Goal: Transaction & Acquisition: Book appointment/travel/reservation

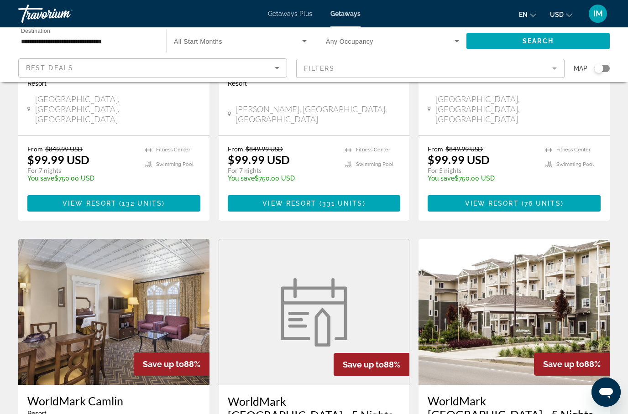
click at [53, 41] on input "**********" at bounding box center [87, 41] width 133 height 11
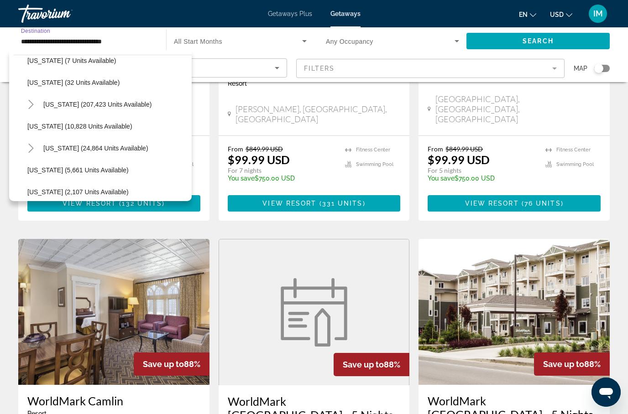
scroll to position [141, 0]
click at [32, 106] on icon "Toggle Florida (207,423 units available)" at bounding box center [30, 104] width 5 height 9
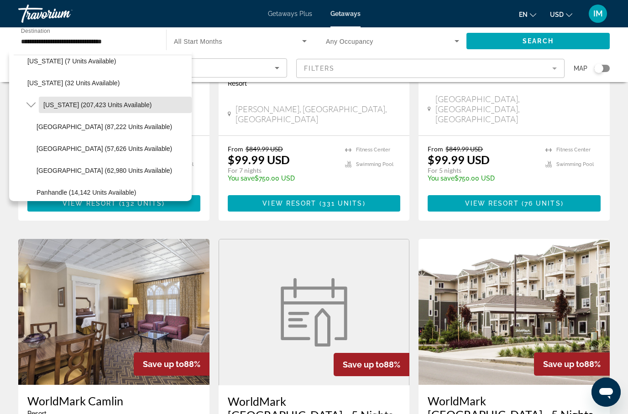
click at [67, 107] on span "Florida (207,423 units available)" at bounding box center [97, 104] width 108 height 7
type input "**********"
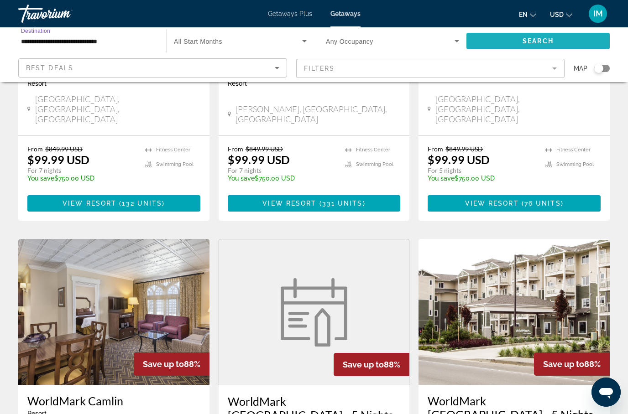
click at [545, 44] on span "Search" at bounding box center [537, 40] width 31 height 7
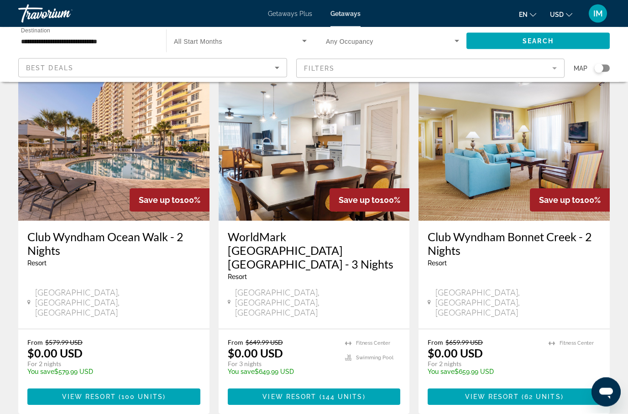
scroll to position [1074, 0]
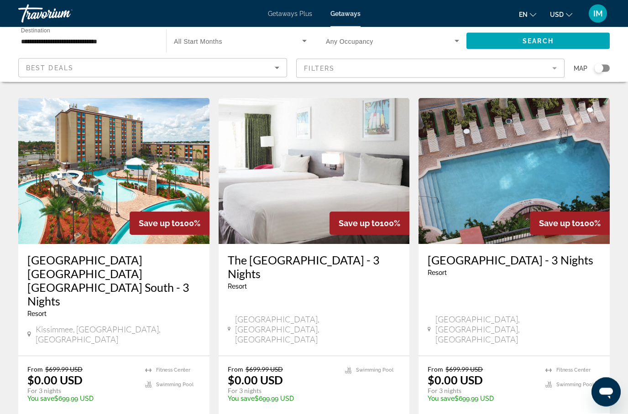
scroll to position [360, 0]
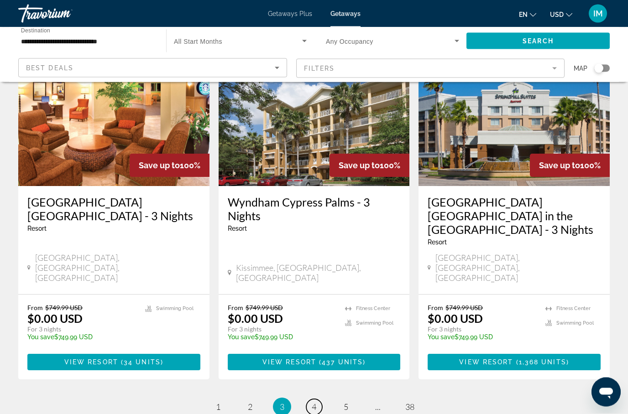
click at [313, 402] on span "4" at bounding box center [314, 407] width 5 height 10
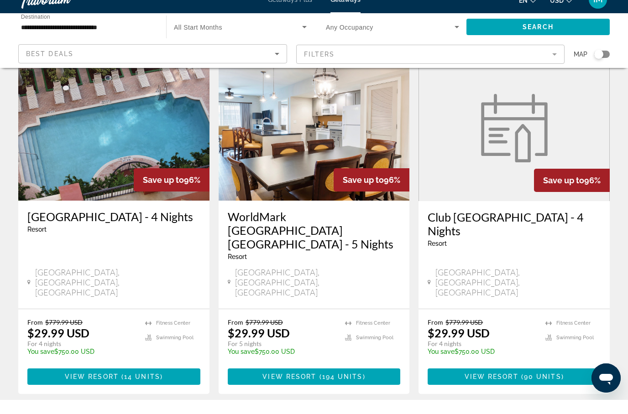
scroll to position [1145, 0]
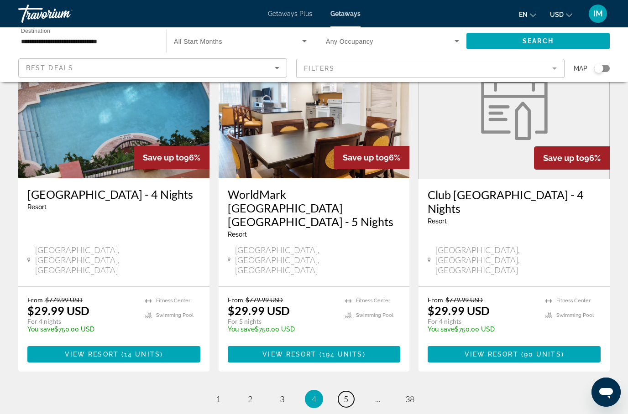
click at [348, 394] on span "5" at bounding box center [346, 399] width 5 height 10
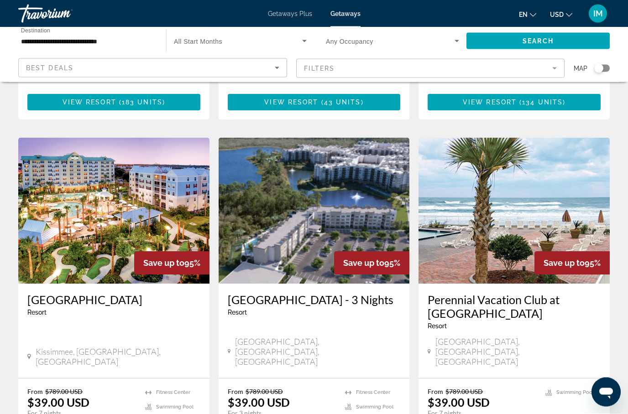
scroll to position [1013, 0]
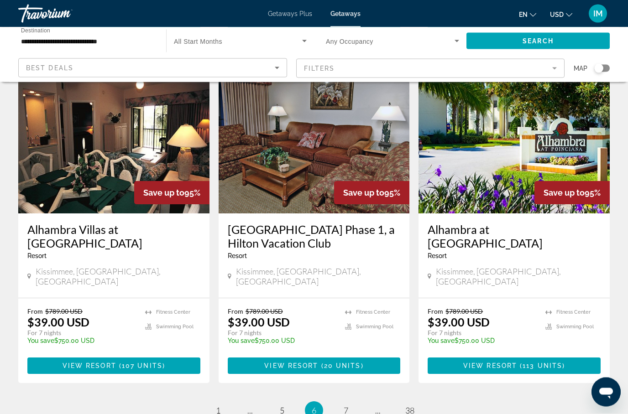
scroll to position [1094, 0]
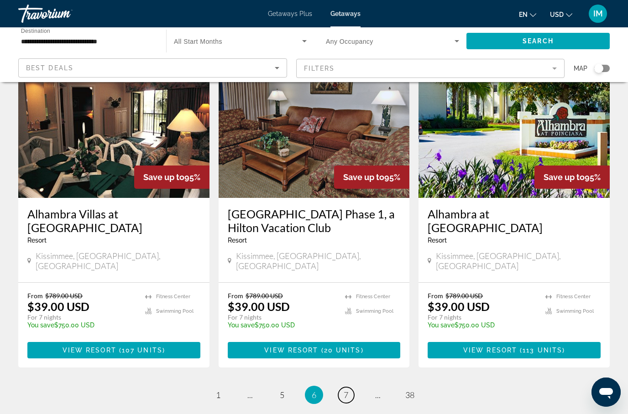
click at [346, 390] on span "7" at bounding box center [346, 395] width 5 height 10
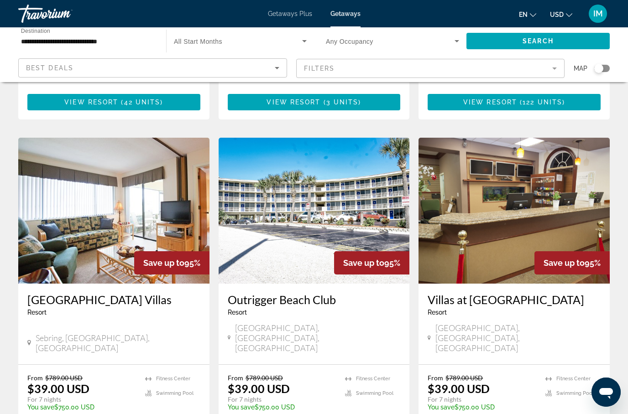
scroll to position [1067, 0]
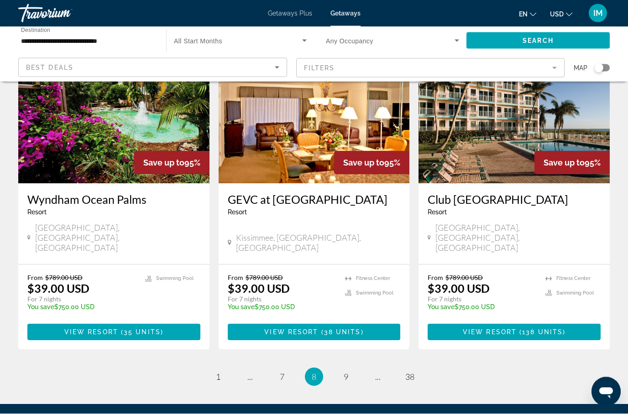
scroll to position [1081, 0]
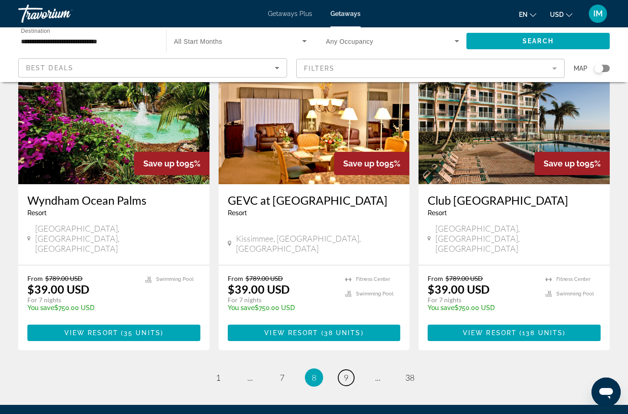
click at [348, 370] on link "page 9" at bounding box center [346, 378] width 16 height 16
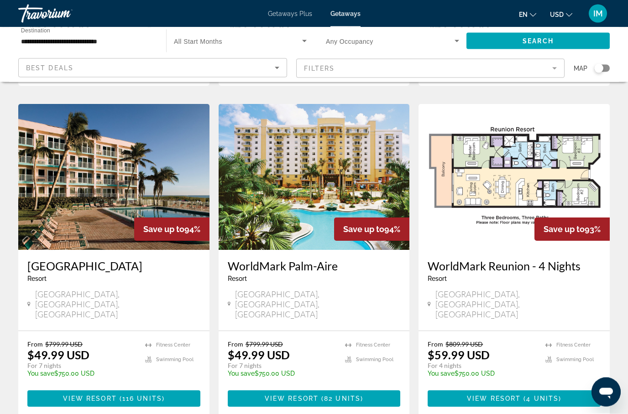
scroll to position [1018, 0]
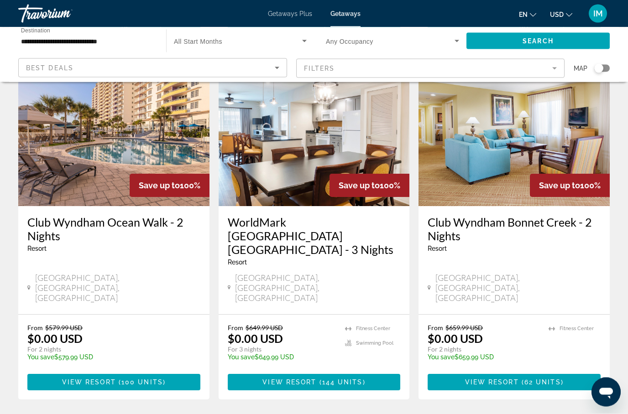
scroll to position [1091, 0]
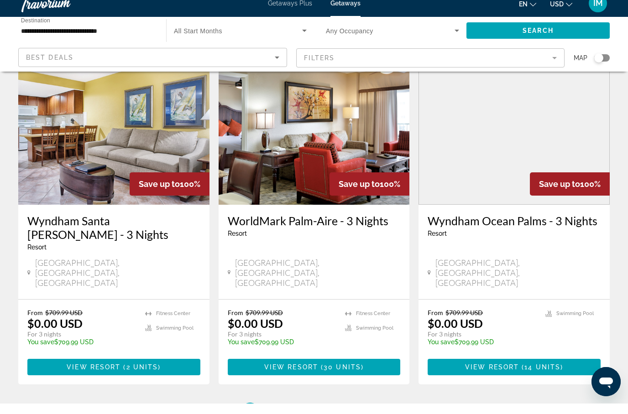
scroll to position [1108, 0]
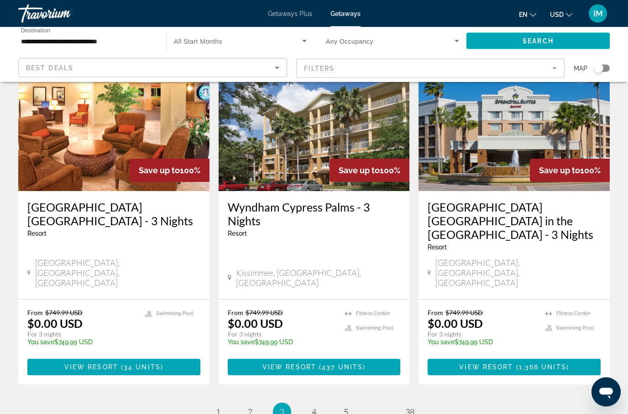
scroll to position [1122, 0]
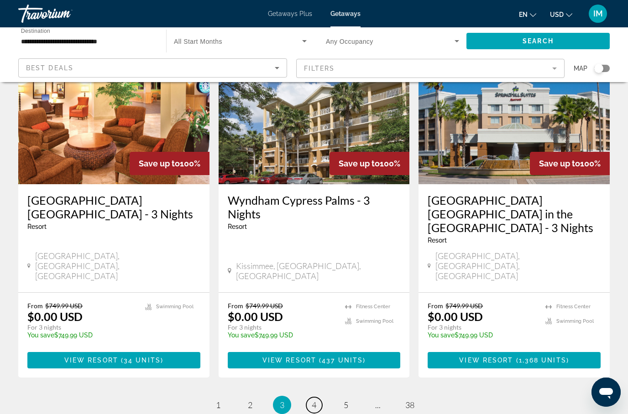
click at [313, 400] on span "4" at bounding box center [314, 405] width 5 height 10
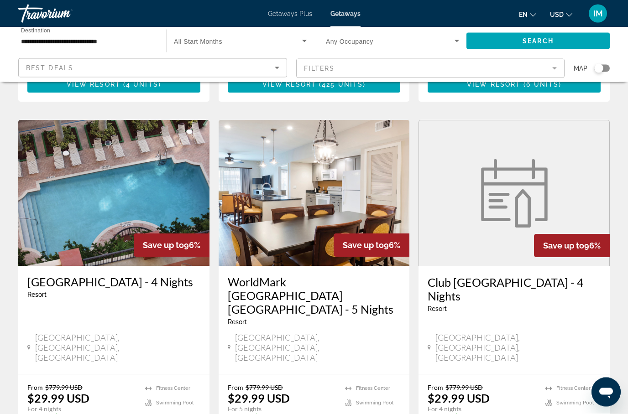
scroll to position [1057, 0]
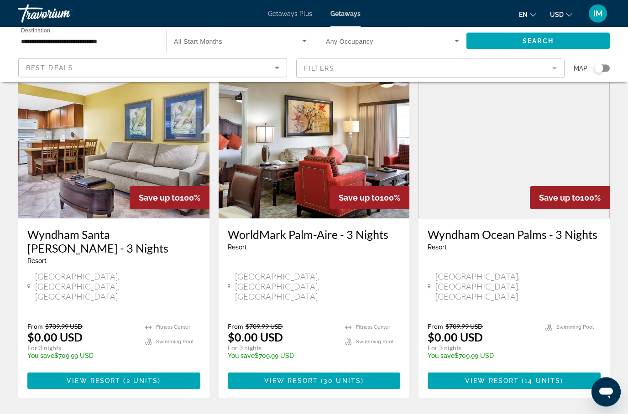
scroll to position [1108, 0]
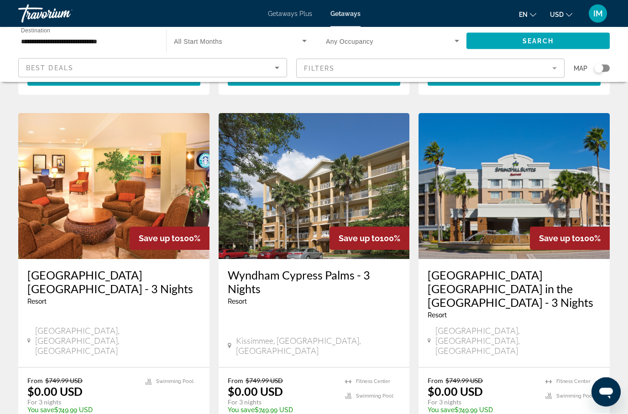
scroll to position [1047, 0]
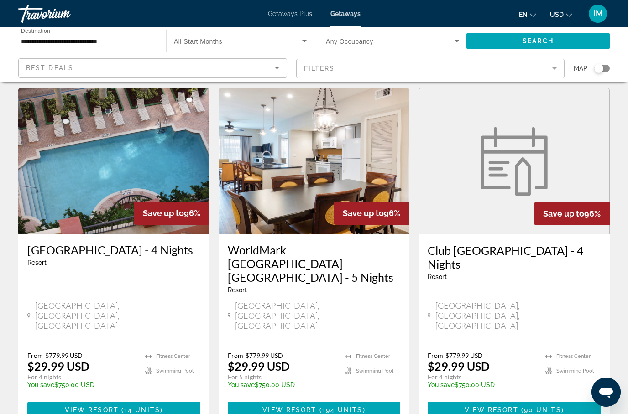
scroll to position [1069, 0]
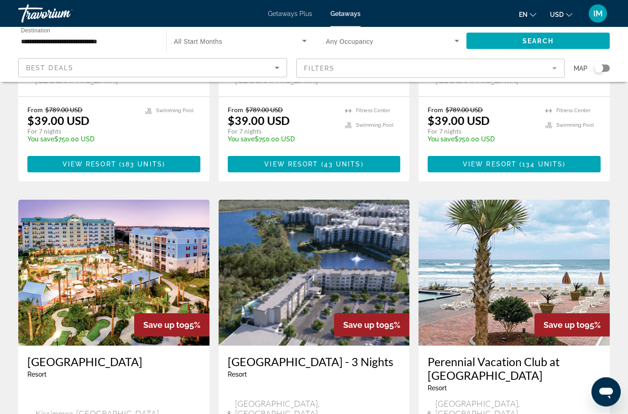
scroll to position [950, 0]
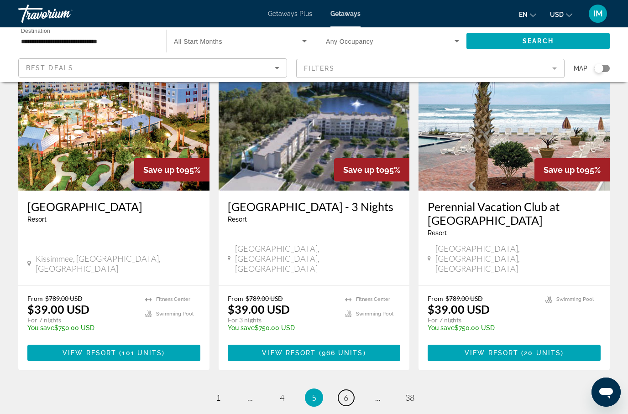
click at [345, 393] on span "6" at bounding box center [346, 398] width 5 height 10
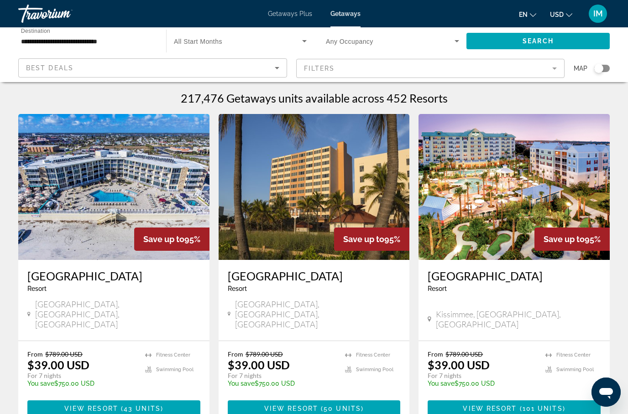
click at [104, 46] on input "**********" at bounding box center [87, 41] width 133 height 11
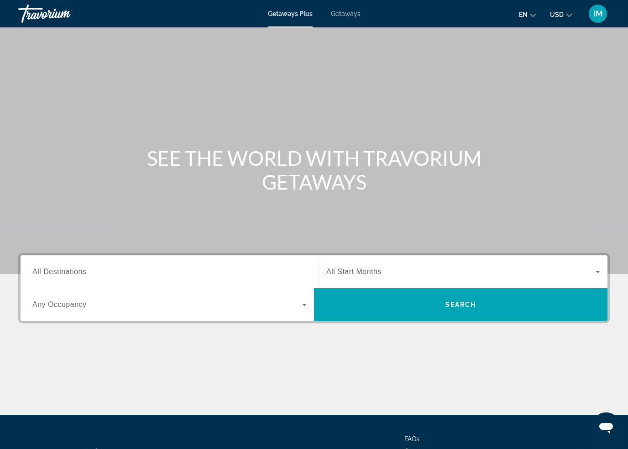
click at [349, 14] on span "Getaways" at bounding box center [346, 13] width 30 height 7
click at [63, 272] on span "All Destinations" at bounding box center [59, 271] width 54 height 8
click at [63, 272] on input "Destination All Destinations" at bounding box center [169, 271] width 274 height 11
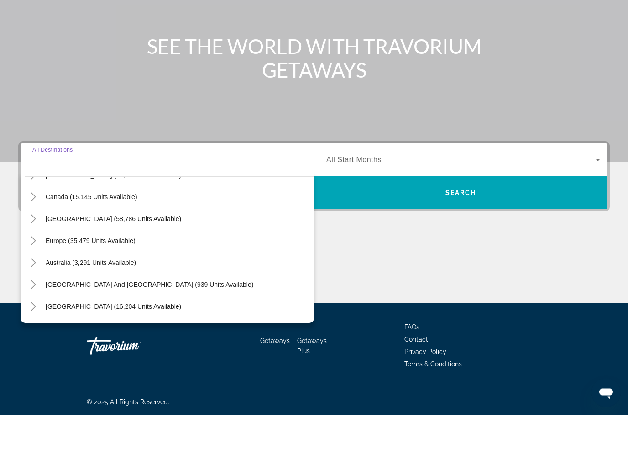
scroll to position [67, 0]
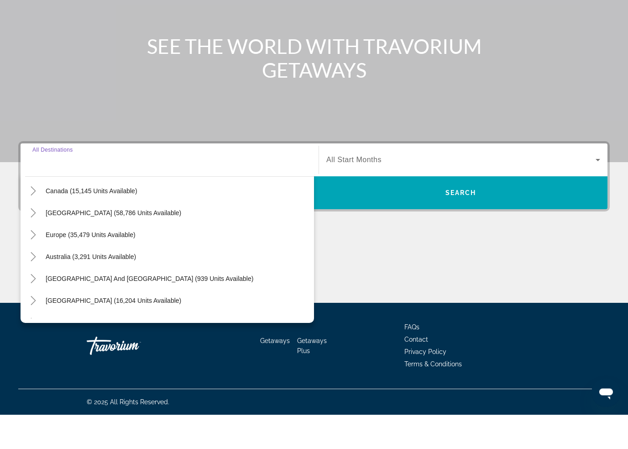
click at [33, 243] on icon "Toggle Caribbean & Atlantic Islands (58,786 units available)" at bounding box center [33, 247] width 9 height 9
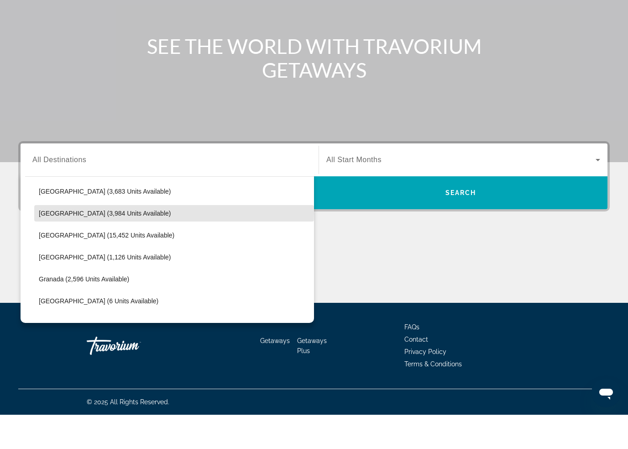
scroll to position [135, 0]
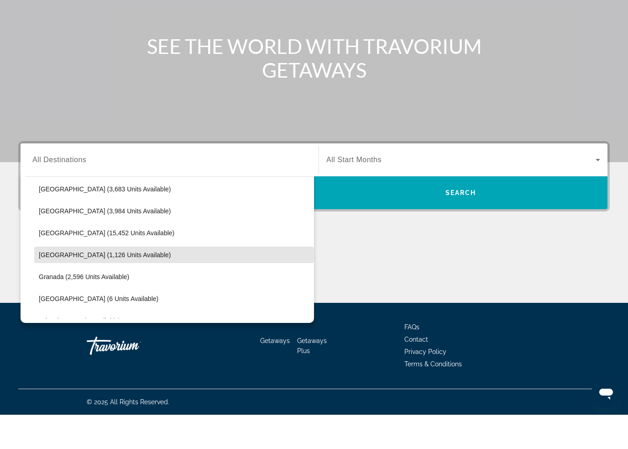
click at [59, 285] on span "Dominican Republic (1,126 units available)" at bounding box center [105, 288] width 132 height 7
type input "**********"
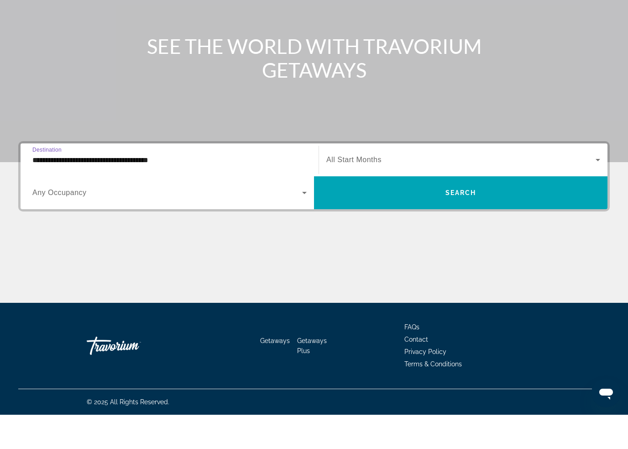
click at [477, 216] on span "Search widget" at bounding box center [460, 227] width 293 height 22
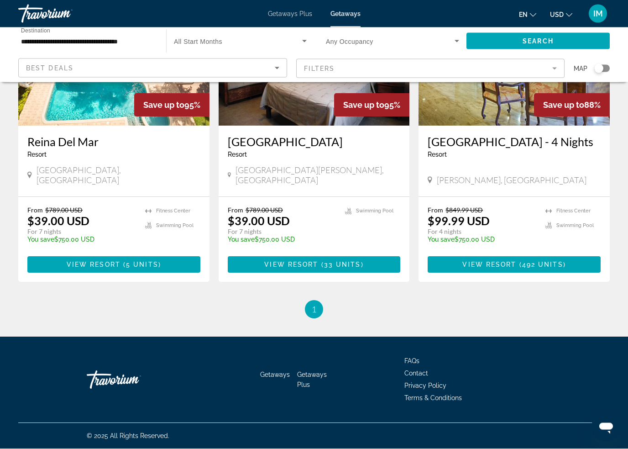
scroll to position [480, 0]
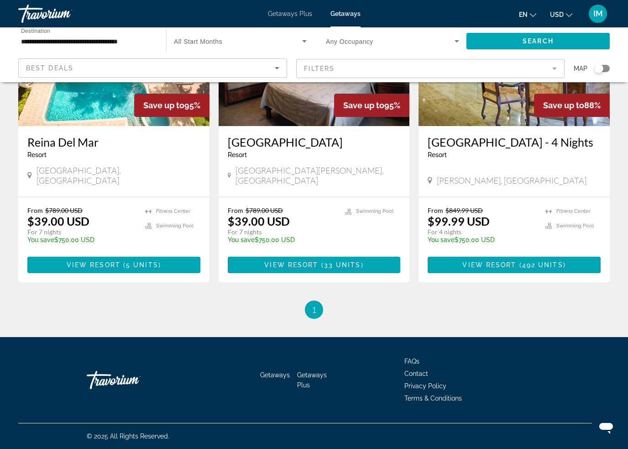
click at [320, 313] on li "You're on page 1" at bounding box center [314, 309] width 18 height 18
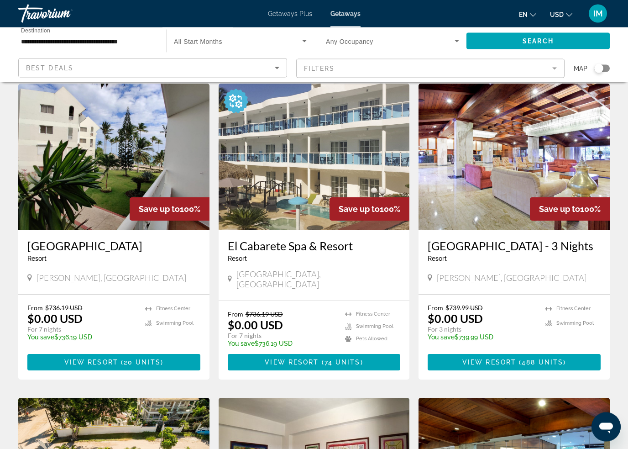
scroll to position [32, 0]
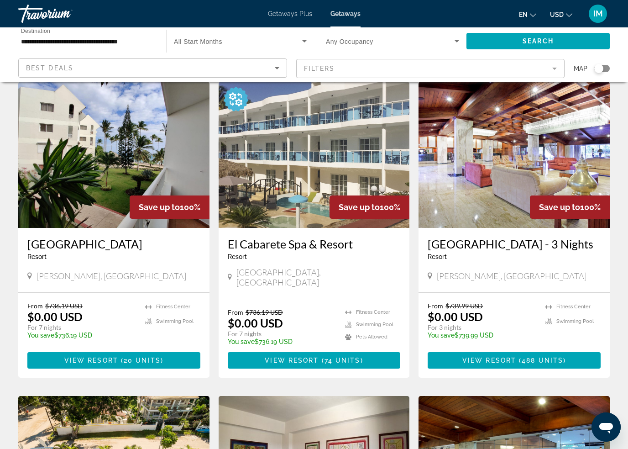
click at [331, 364] on span "74 units" at bounding box center [342, 359] width 36 height 7
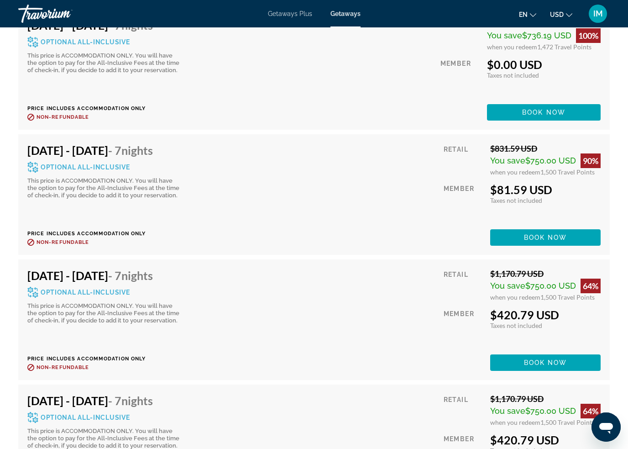
scroll to position [4251, 0]
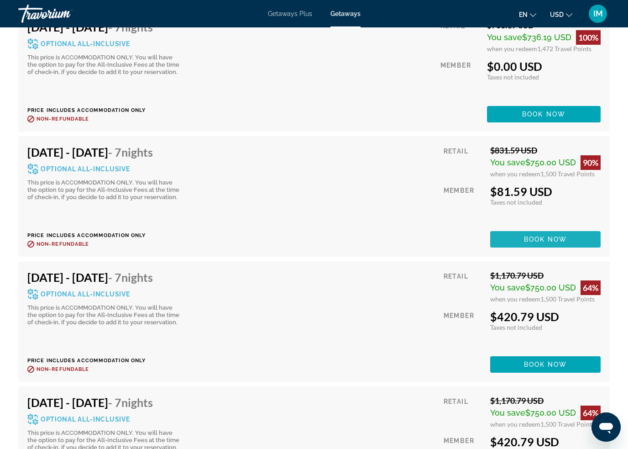
click at [546, 235] on span "Book now" at bounding box center [545, 238] width 43 height 7
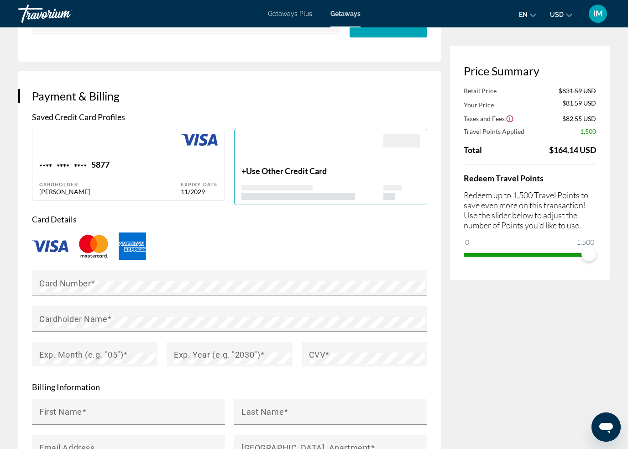
scroll to position [595, 0]
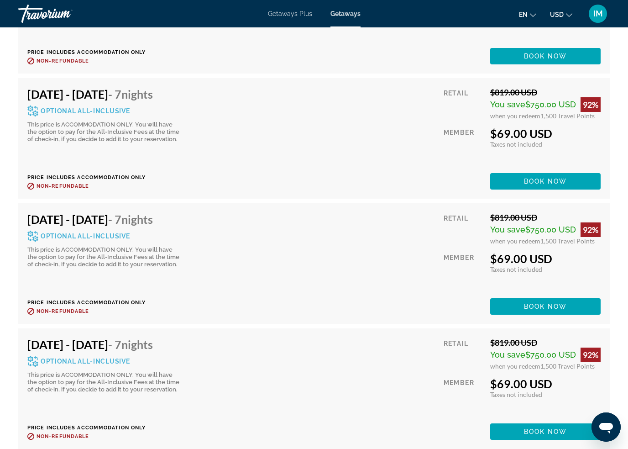
scroll to position [3554, 0]
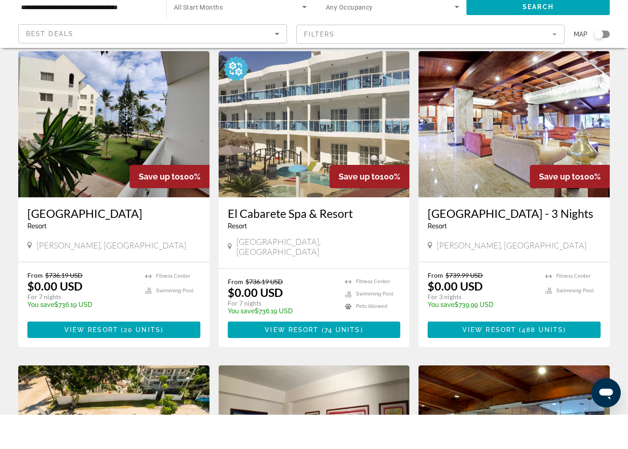
scroll to position [31, 0]
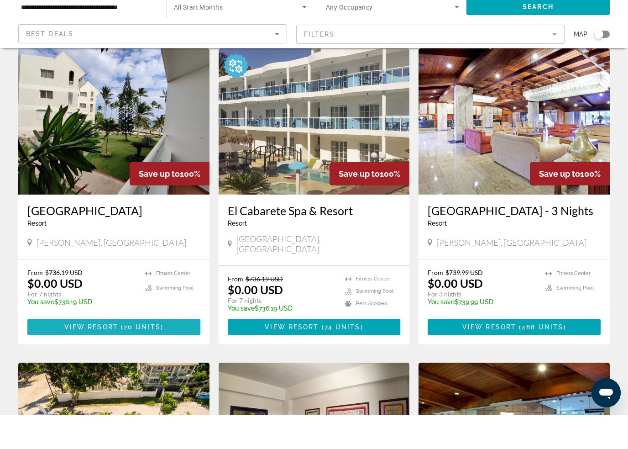
click at [116, 357] on span "View Resort" at bounding box center [91, 360] width 54 height 7
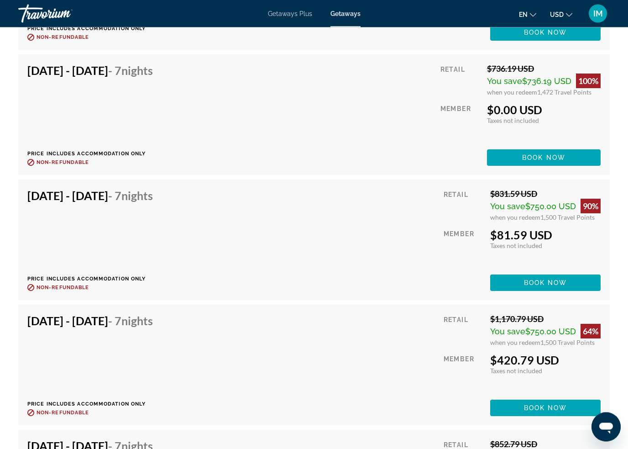
scroll to position [2424, 0]
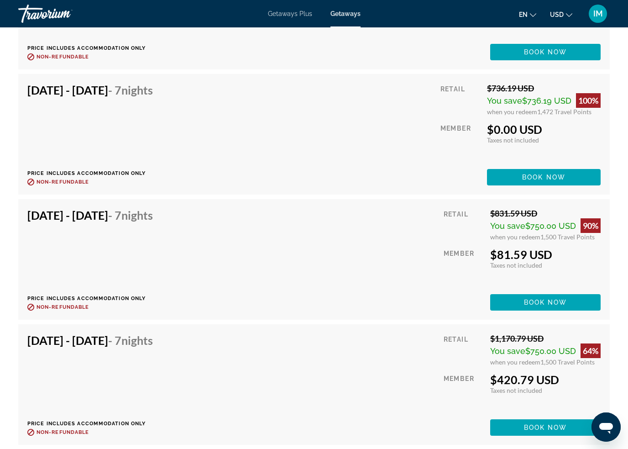
click at [565, 308] on span "Main content" at bounding box center [545, 302] width 110 height 22
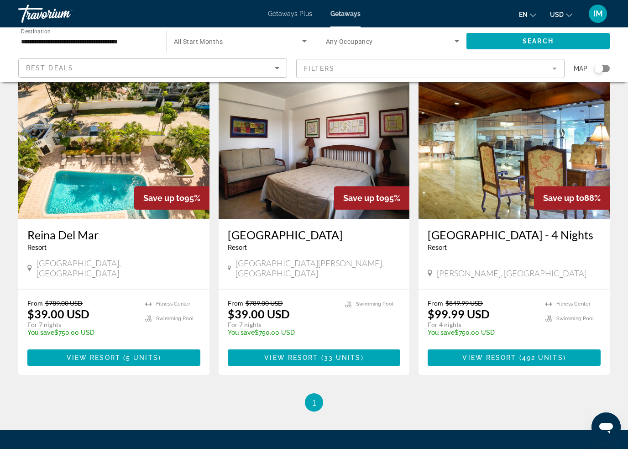
scroll to position [371, 0]
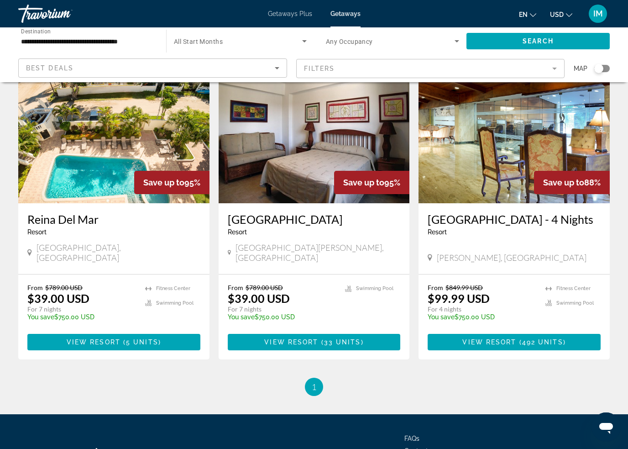
click at [310, 345] on span "View Resort" at bounding box center [291, 341] width 54 height 7
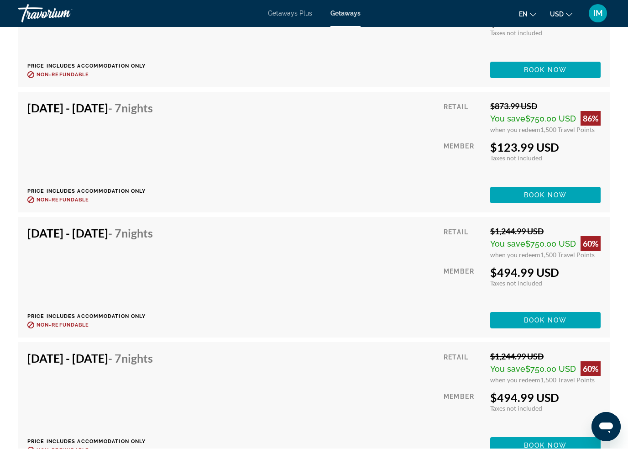
scroll to position [2356, 0]
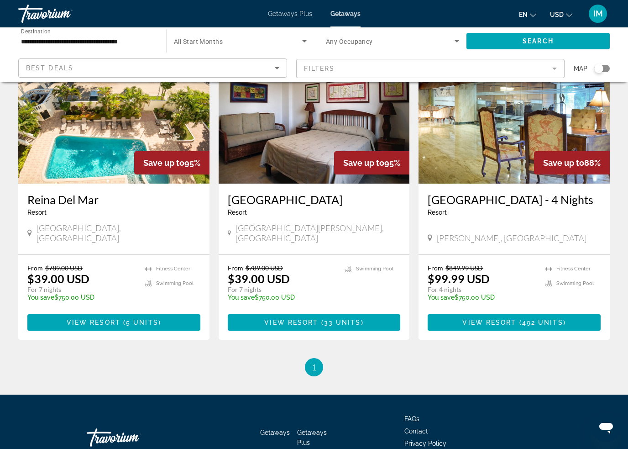
scroll to position [390, 0]
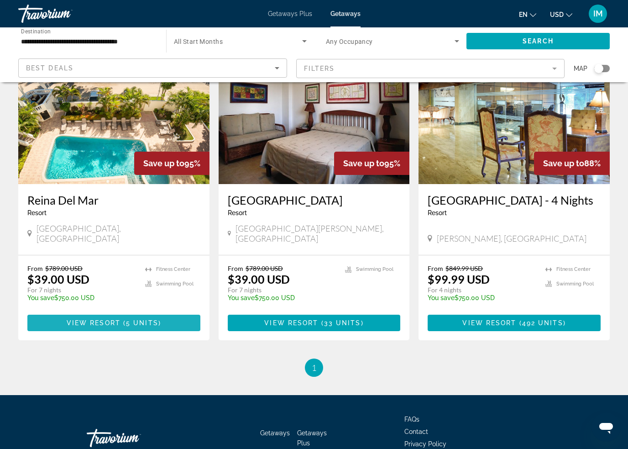
click at [109, 326] on span "View Resort" at bounding box center [94, 322] width 54 height 7
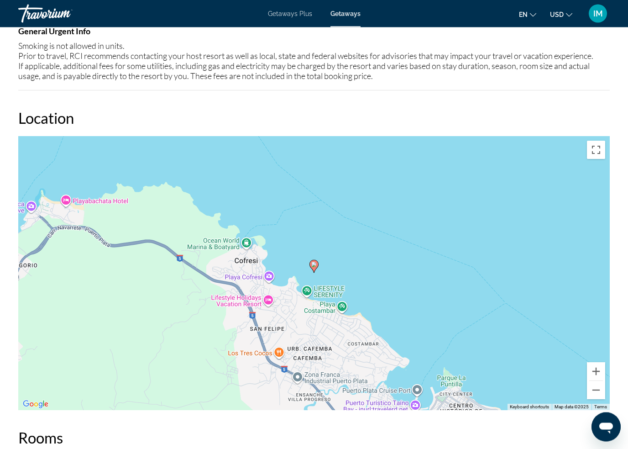
scroll to position [1229, 0]
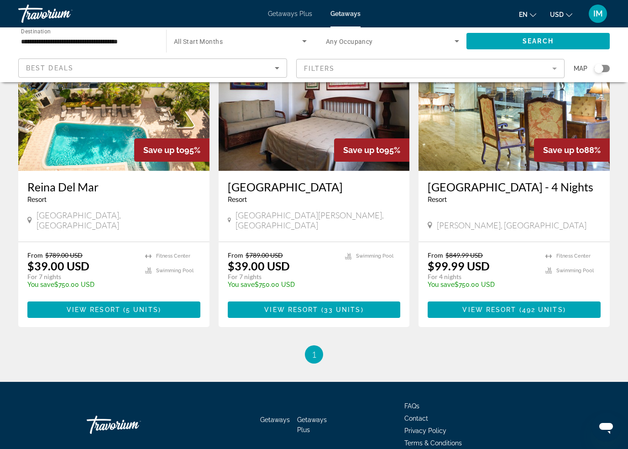
scroll to position [403, 0]
click at [284, 313] on span "View Resort" at bounding box center [291, 309] width 54 height 7
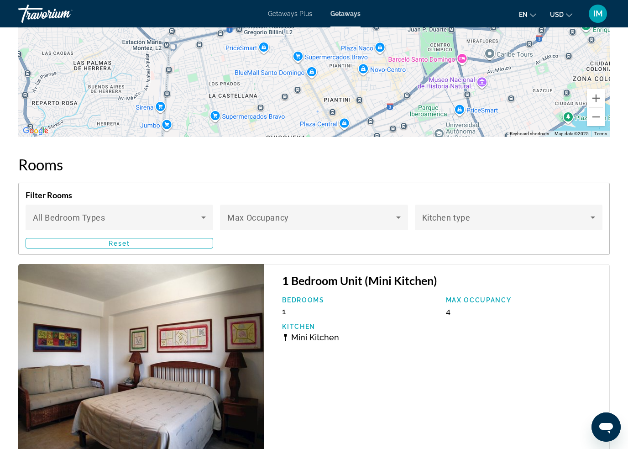
scroll to position [1467, 0]
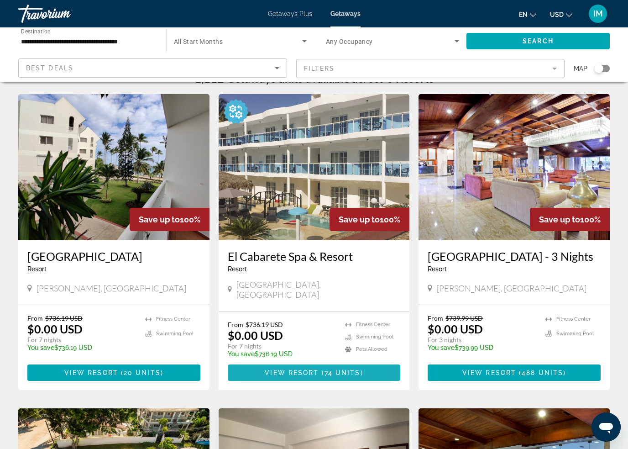
click at [358, 376] on span "74 units" at bounding box center [342, 372] width 36 height 7
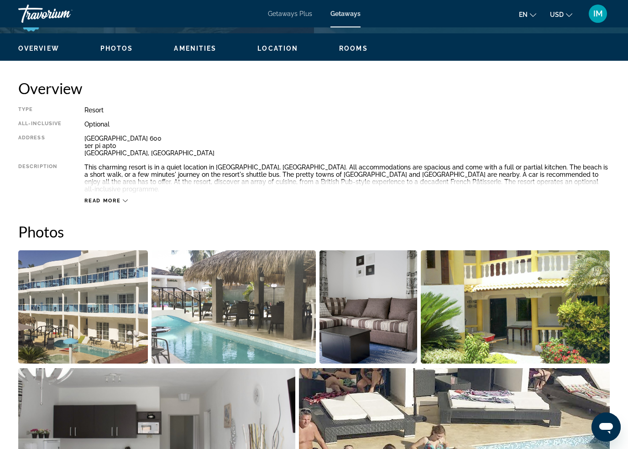
scroll to position [431, 0]
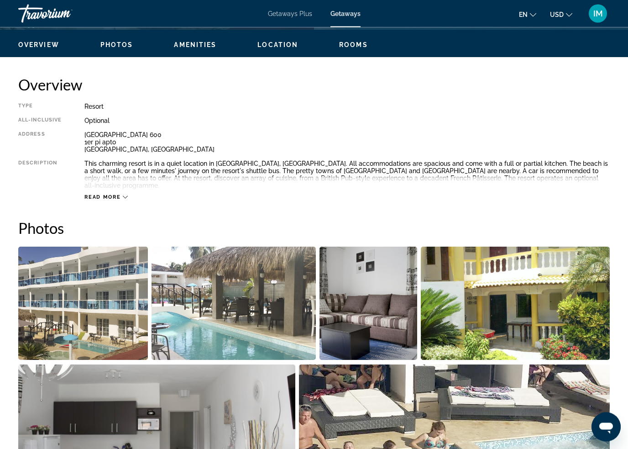
click at [109, 194] on span "Read more" at bounding box center [102, 197] width 36 height 6
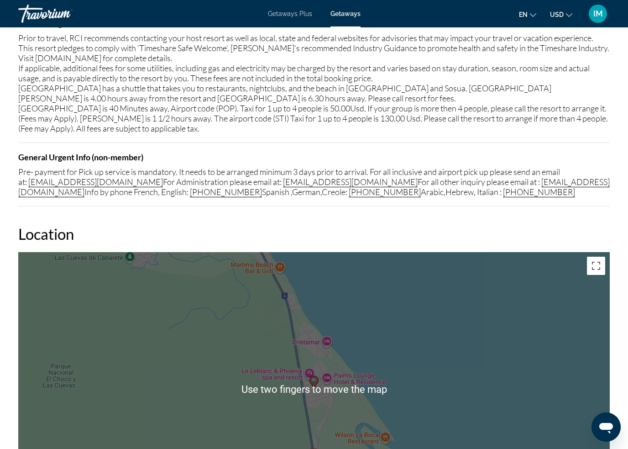
scroll to position [1292, 0]
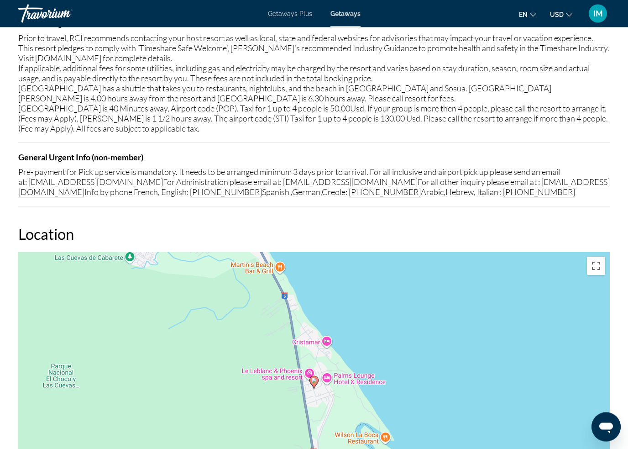
click at [37, 185] on div "Pre- payment for Pick up service is mandatory. It needs to be arranged minimum …" at bounding box center [313, 182] width 591 height 30
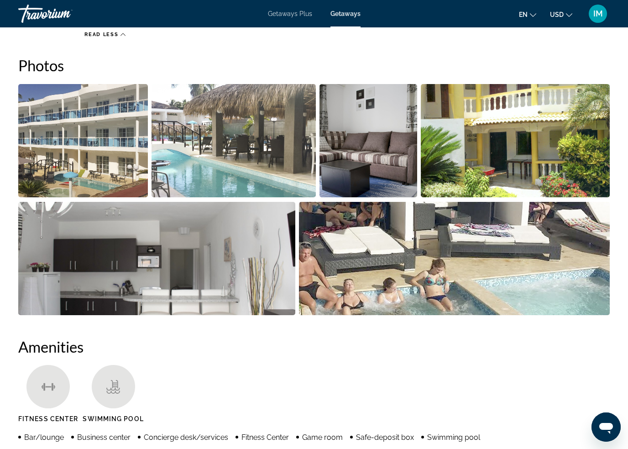
scroll to position [592, 0]
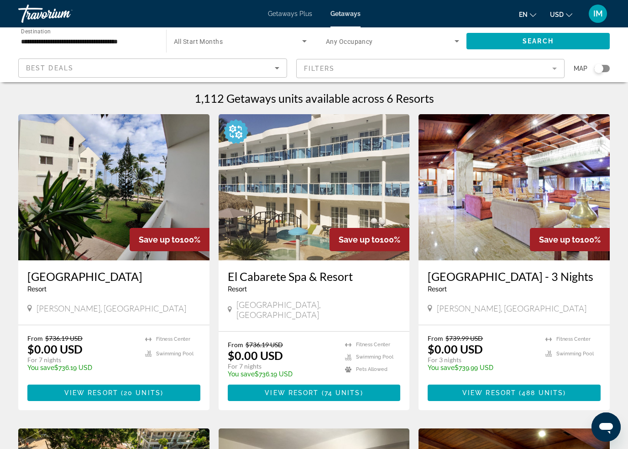
scroll to position [12, 0]
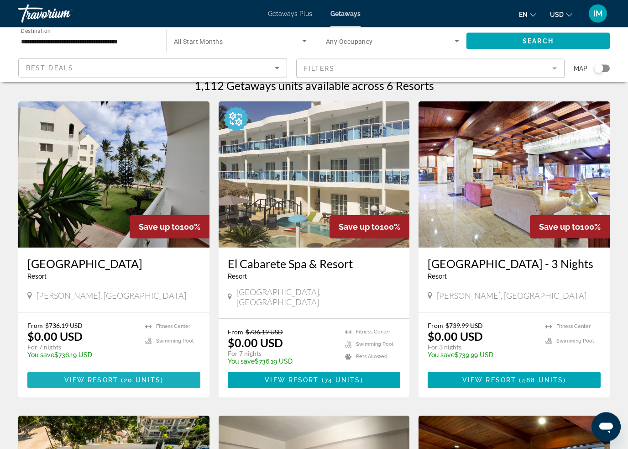
click at [100, 384] on span "View Resort" at bounding box center [91, 379] width 54 height 7
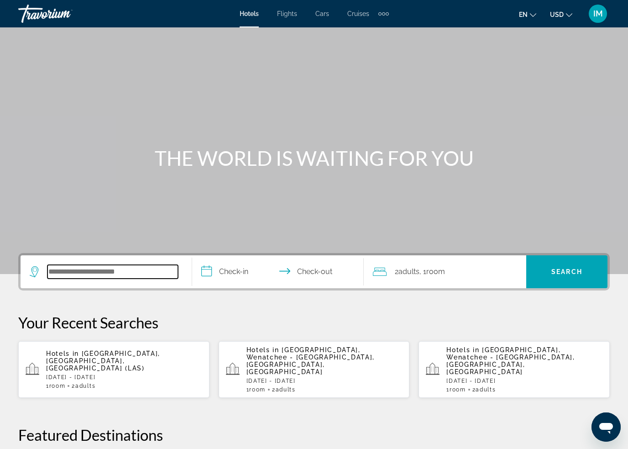
click at [87, 271] on input "Search widget" at bounding box center [112, 272] width 131 height 14
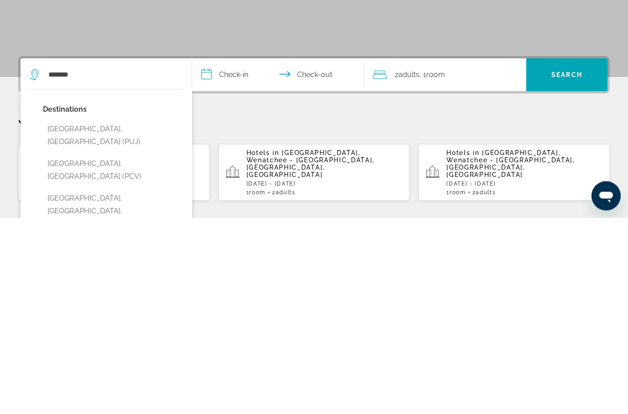
click at [168, 317] on button "[GEOGRAPHIC_DATA], [GEOGRAPHIC_DATA] (PUJ)" at bounding box center [113, 332] width 140 height 30
type input "**********"
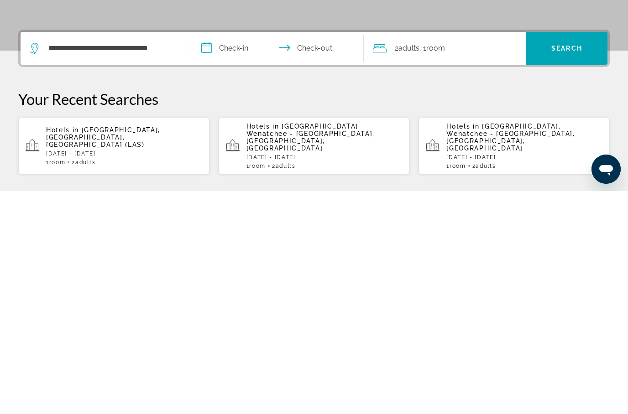
click at [227, 255] on input "**********" at bounding box center [279, 273] width 175 height 36
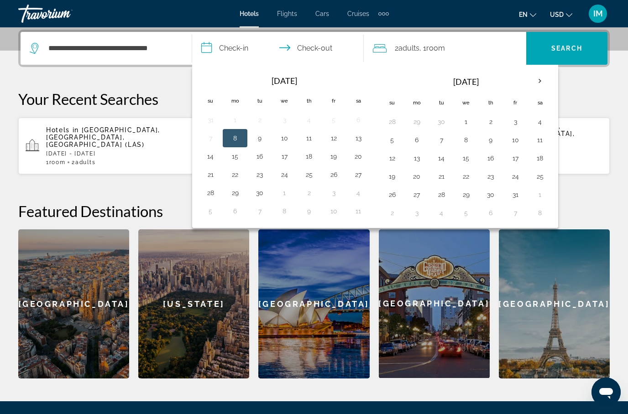
click at [541, 84] on th "Next month" at bounding box center [539, 81] width 25 height 20
click at [397, 193] on button "28" at bounding box center [392, 194] width 15 height 13
click at [396, 218] on button "4" at bounding box center [392, 213] width 15 height 13
type input "**********"
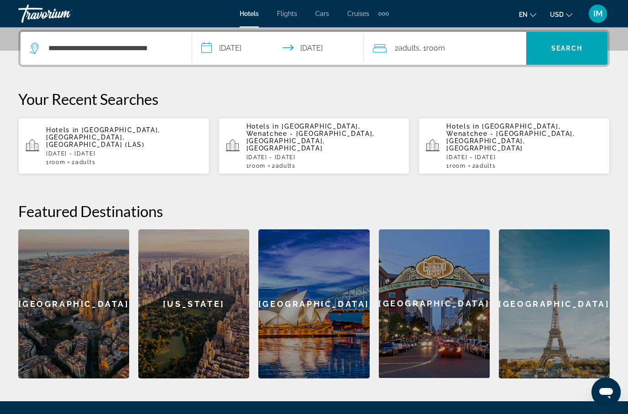
click at [571, 51] on span "Search" at bounding box center [566, 48] width 31 height 7
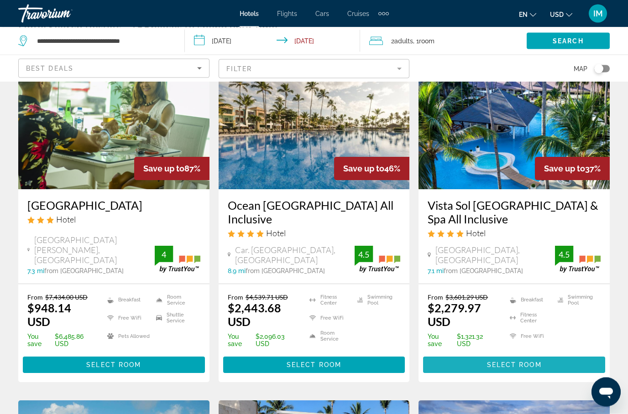
scroll to position [71, 0]
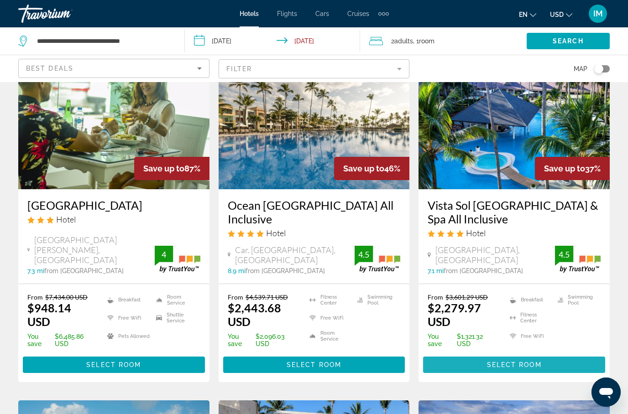
click at [519, 362] on span "Select Room" at bounding box center [514, 364] width 55 height 7
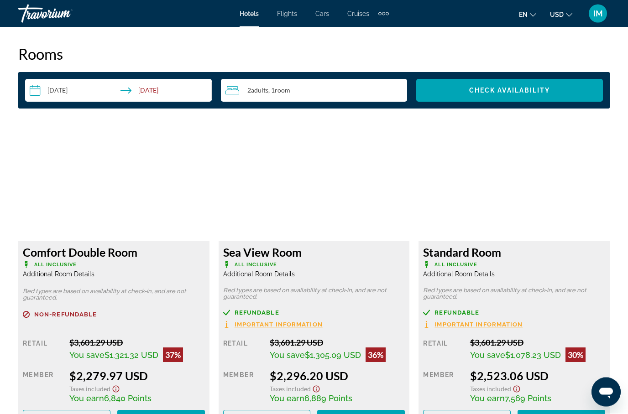
scroll to position [1332, 0]
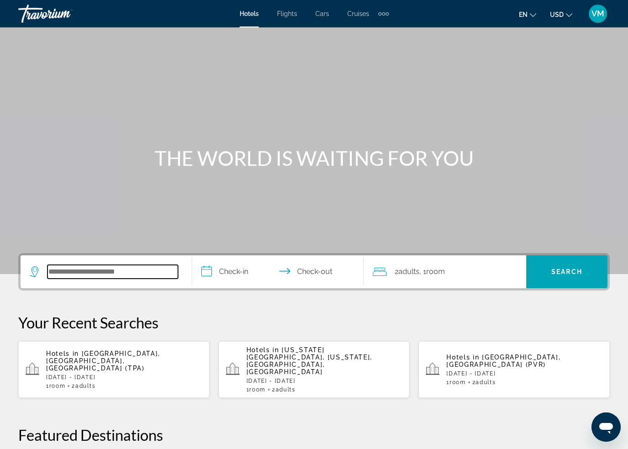
click at [127, 265] on input "Search widget" at bounding box center [112, 272] width 131 height 14
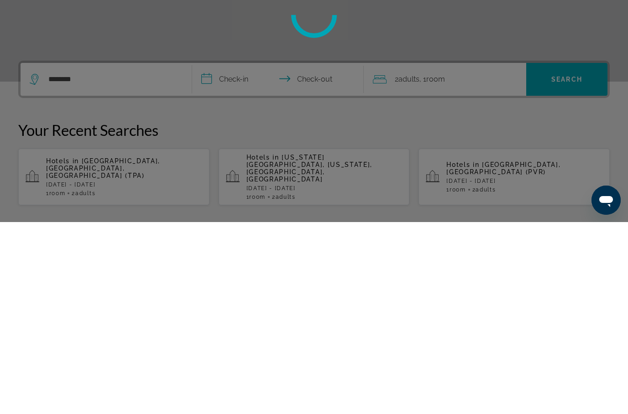
scroll to position [192, 0]
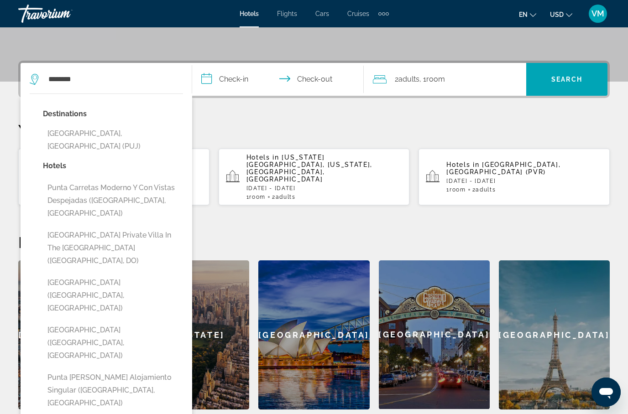
click at [143, 134] on button "[GEOGRAPHIC_DATA], [GEOGRAPHIC_DATA] (PUJ)" at bounding box center [113, 140] width 140 height 30
type input "**********"
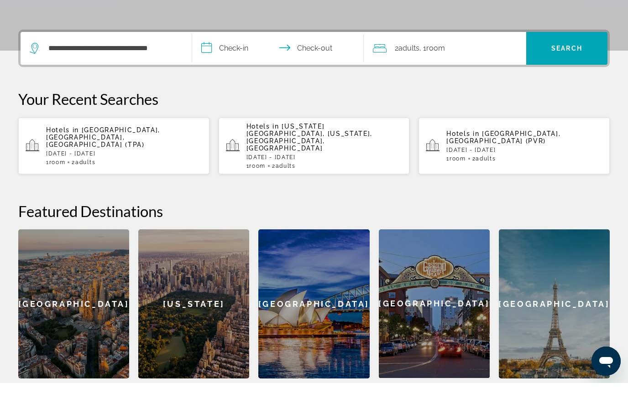
click at [218, 63] on input "**********" at bounding box center [279, 81] width 175 height 36
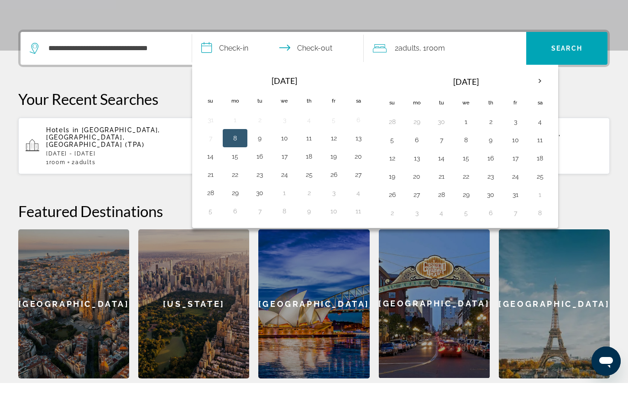
scroll to position [223, 0]
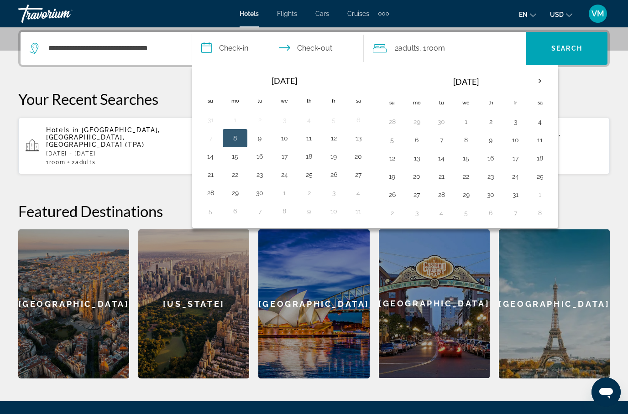
click at [545, 81] on th "Next month" at bounding box center [539, 81] width 25 height 20
click at [546, 81] on th "Next month" at bounding box center [539, 81] width 25 height 20
click at [544, 182] on button "27" at bounding box center [540, 176] width 15 height 13
click at [538, 196] on button "3" at bounding box center [540, 194] width 15 height 13
type input "**********"
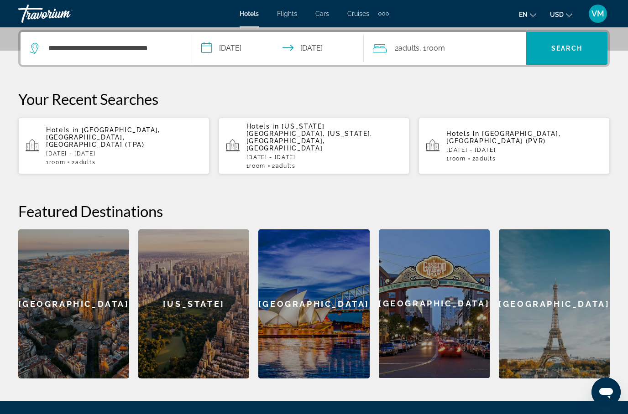
click at [573, 48] on span "Search" at bounding box center [566, 48] width 31 height 7
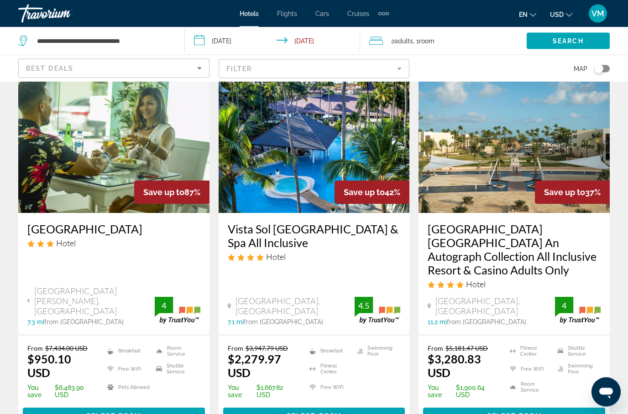
scroll to position [47, 0]
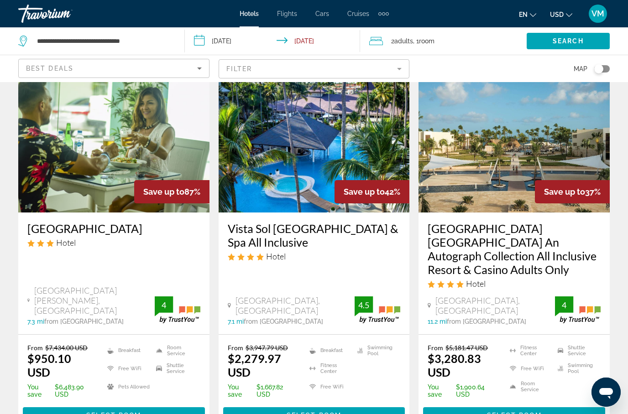
click at [339, 420] on span "Main content" at bounding box center [314, 416] width 182 height 22
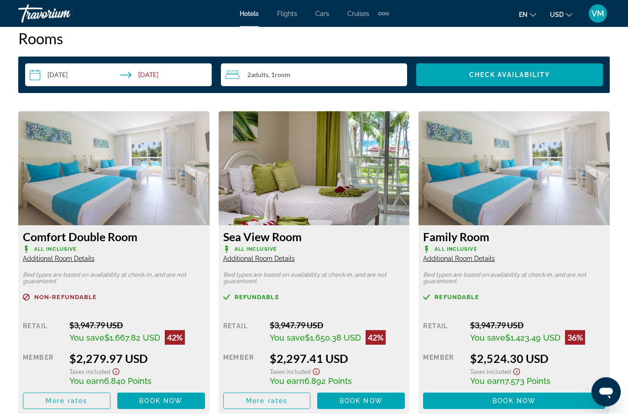
scroll to position [1340, 0]
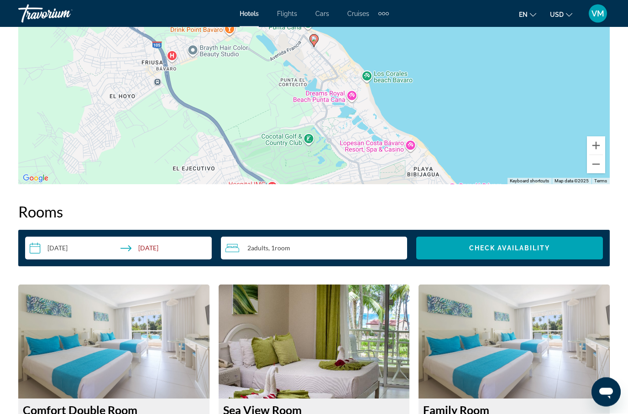
click at [598, 16] on span "VM" at bounding box center [597, 13] width 13 height 9
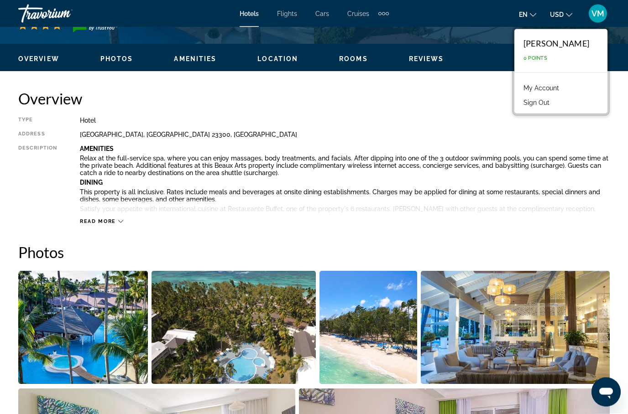
scroll to position [387, 0]
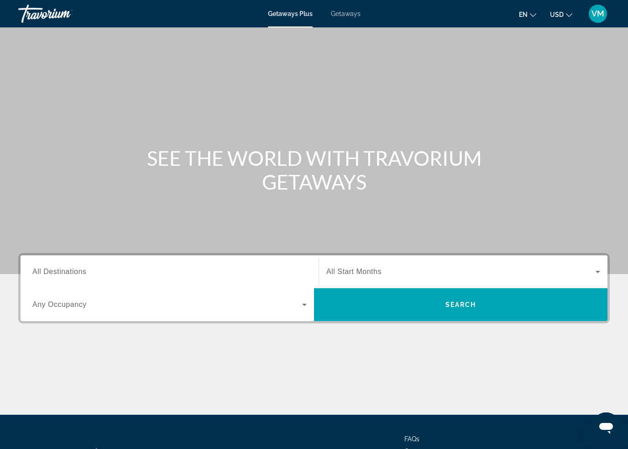
click at [353, 17] on span "Getaways" at bounding box center [346, 13] width 30 height 7
click at [287, 14] on span "Getaways Plus" at bounding box center [290, 13] width 44 height 7
click at [123, 271] on input "Destination All Destinations" at bounding box center [169, 271] width 274 height 11
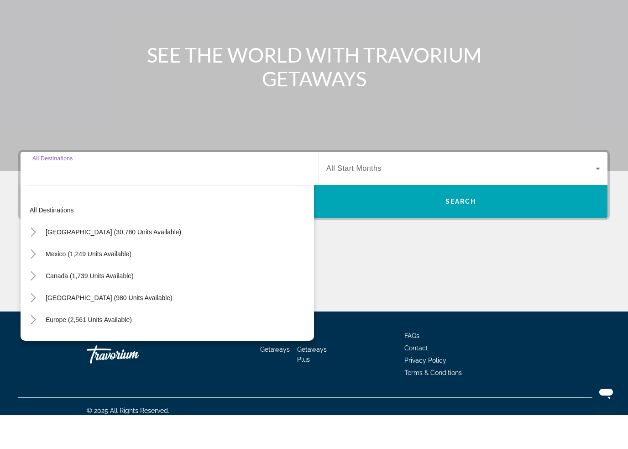
scroll to position [78, 0]
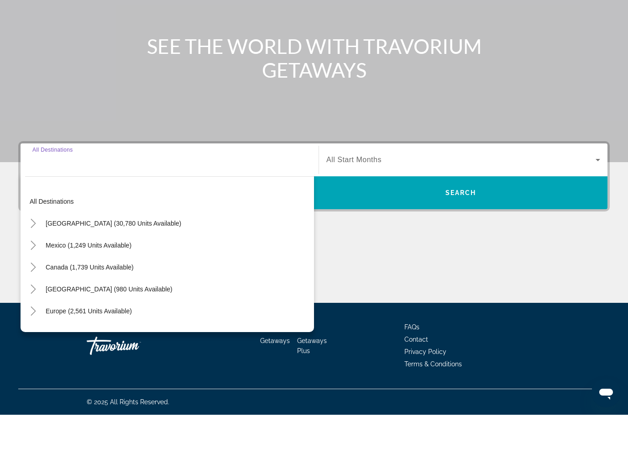
click at [34, 318] on icon "Toggle Caribbean & Atlantic Islands (980 units available)" at bounding box center [33, 322] width 5 height 9
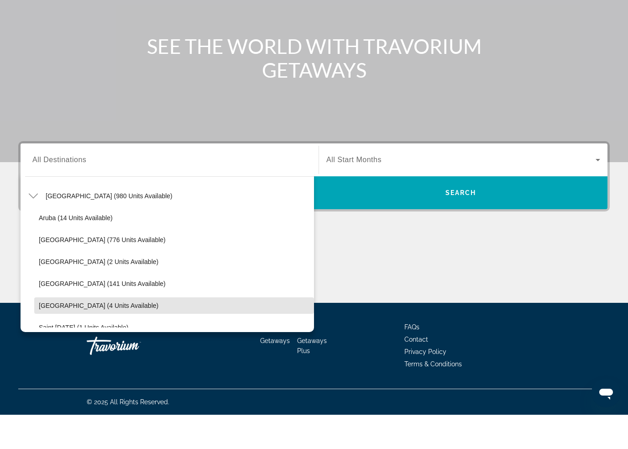
scroll to position [122, 0]
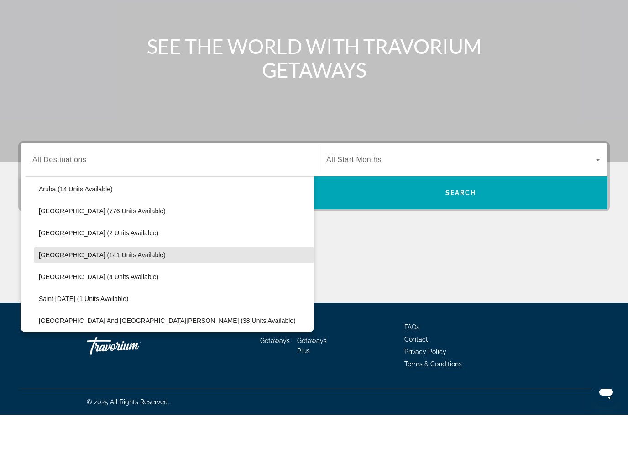
click at [110, 285] on span "[GEOGRAPHIC_DATA] (141 units available)" at bounding box center [102, 288] width 127 height 7
type input "**********"
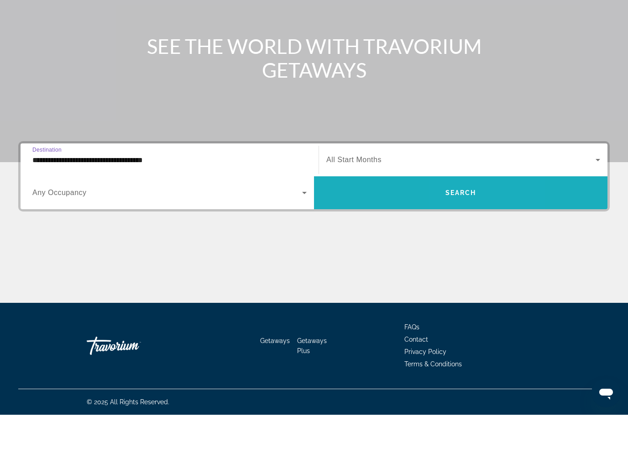
click at [483, 216] on span "Search widget" at bounding box center [460, 227] width 293 height 22
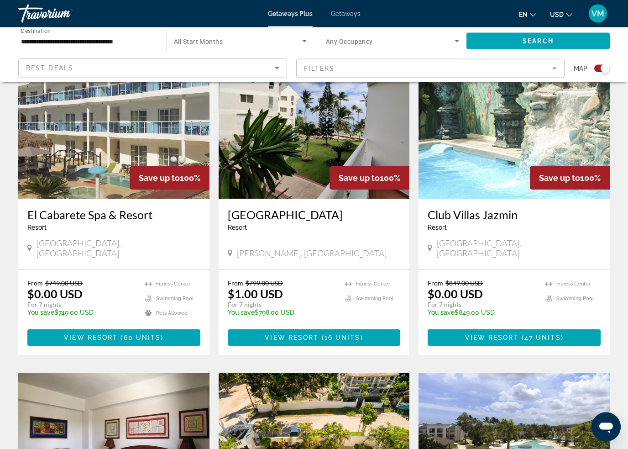
scroll to position [341, 0]
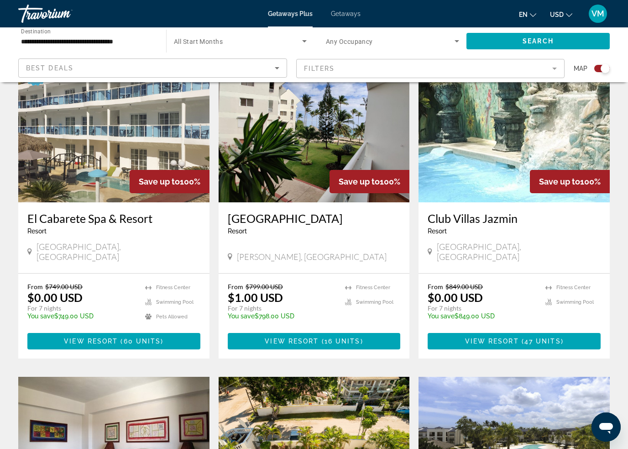
click at [510, 337] on span "View Resort" at bounding box center [492, 340] width 54 height 7
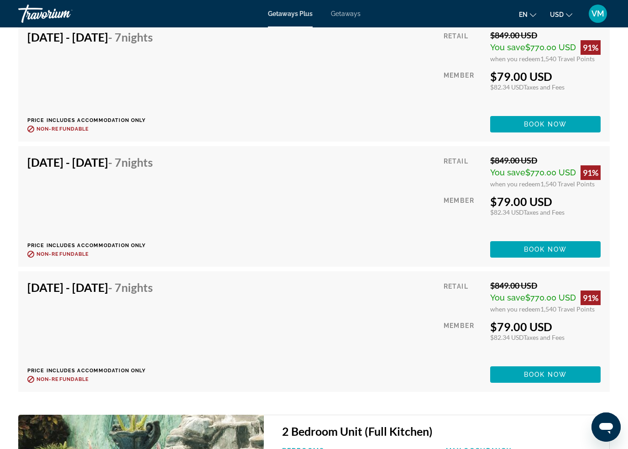
scroll to position [3215, 0]
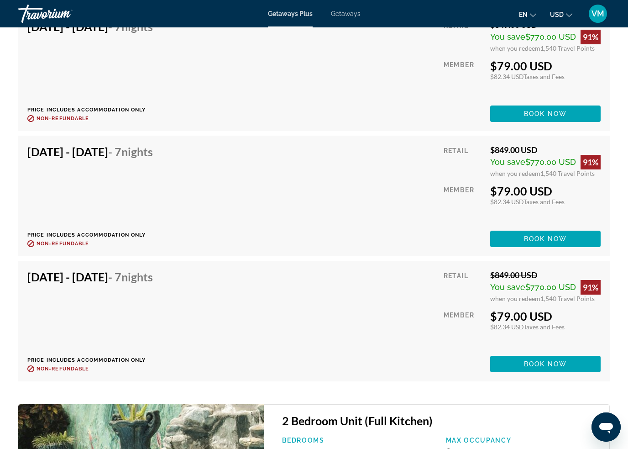
click at [552, 360] on span "Book now" at bounding box center [545, 363] width 43 height 7
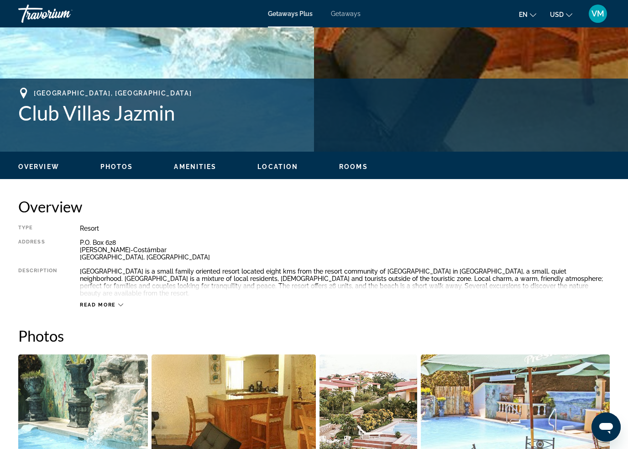
scroll to position [309, 0]
click at [118, 303] on icon "Main content" at bounding box center [120, 305] width 5 height 5
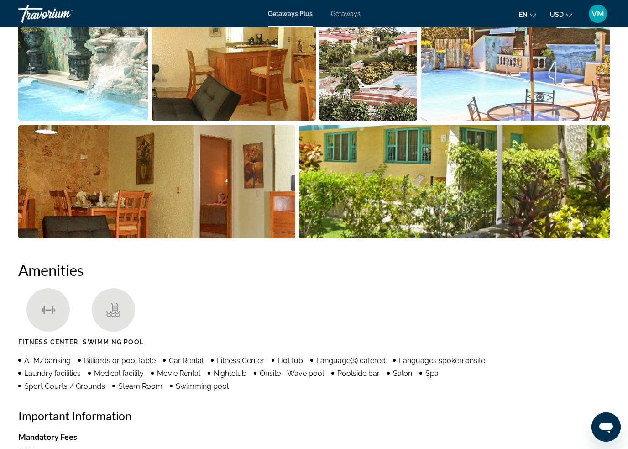
scroll to position [656, 0]
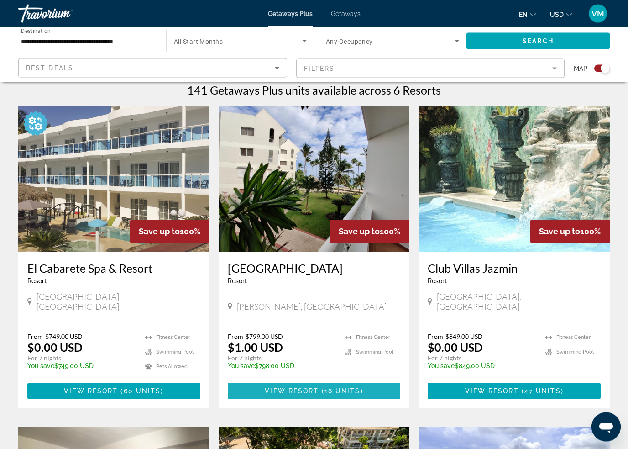
scroll to position [290, 0]
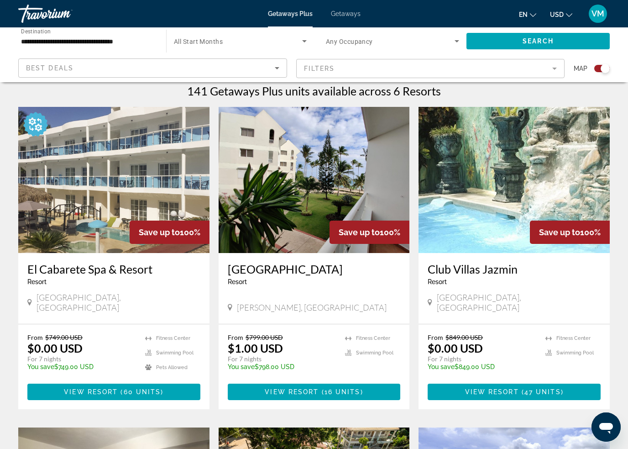
click at [318, 388] on span "Main content" at bounding box center [319, 391] width 3 height 7
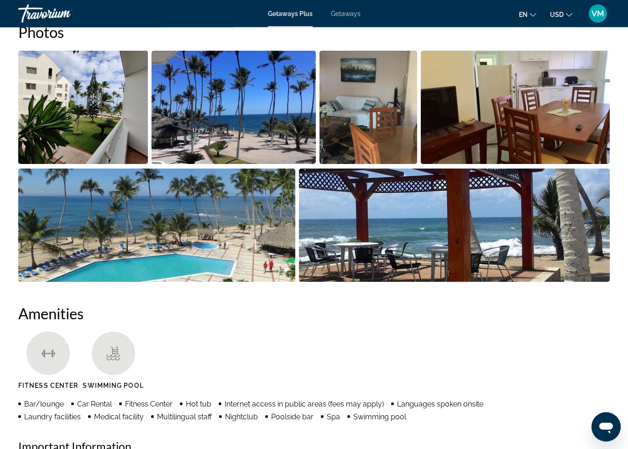
scroll to position [585, 0]
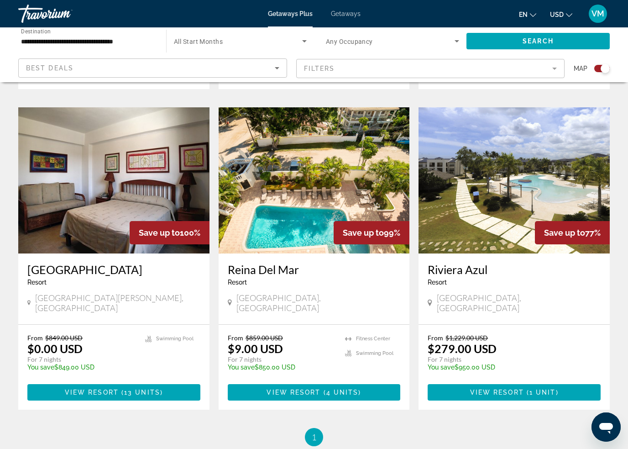
scroll to position [625, 0]
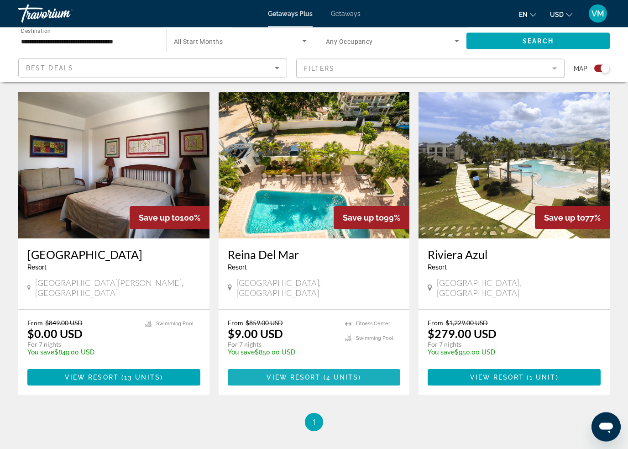
click at [320, 374] on span "View Resort" at bounding box center [293, 377] width 54 height 7
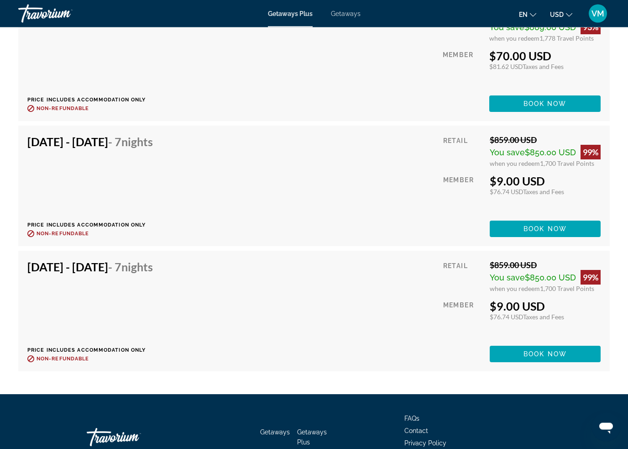
scroll to position [2074, 0]
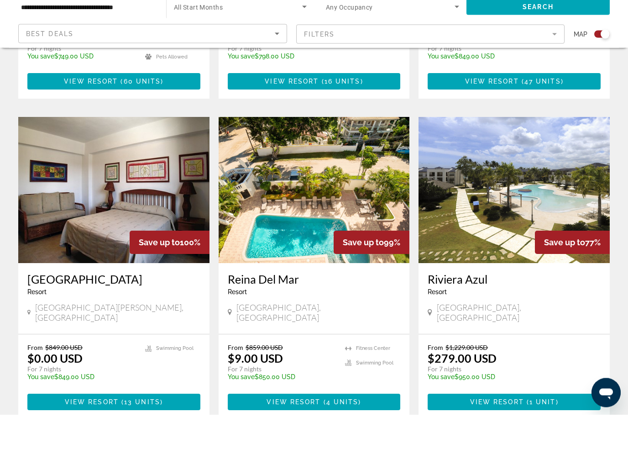
scroll to position [566, 0]
click at [517, 432] on span "View Resort" at bounding box center [497, 435] width 54 height 7
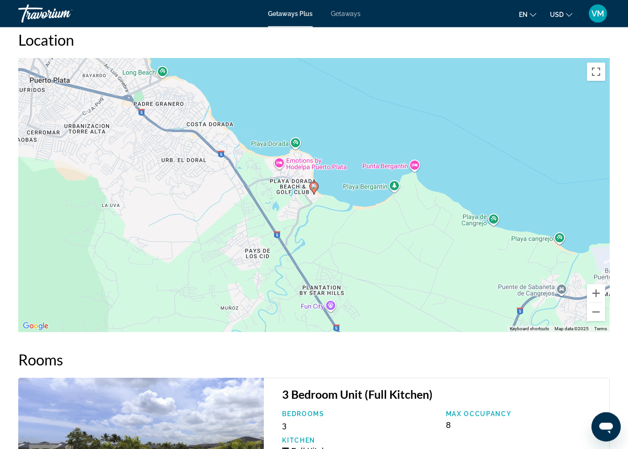
scroll to position [1159, 0]
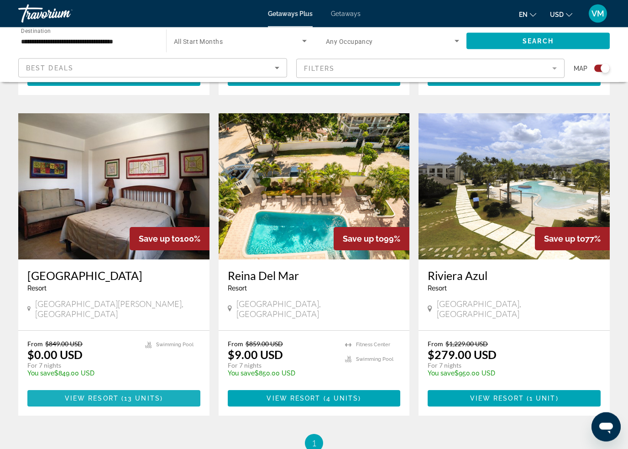
scroll to position [604, 0]
click at [119, 394] on span "Main content" at bounding box center [120, 397] width 3 height 7
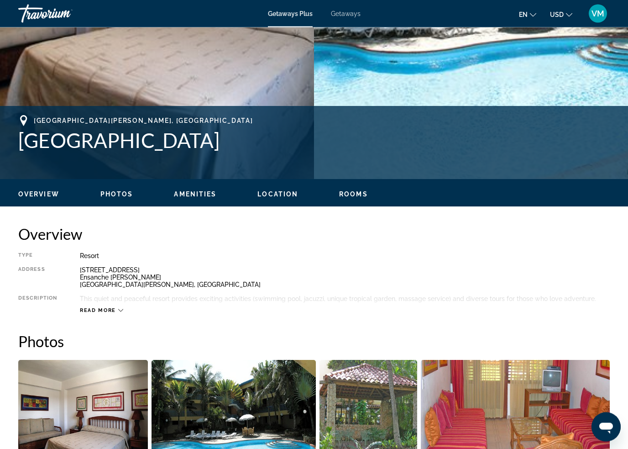
scroll to position [342, 0]
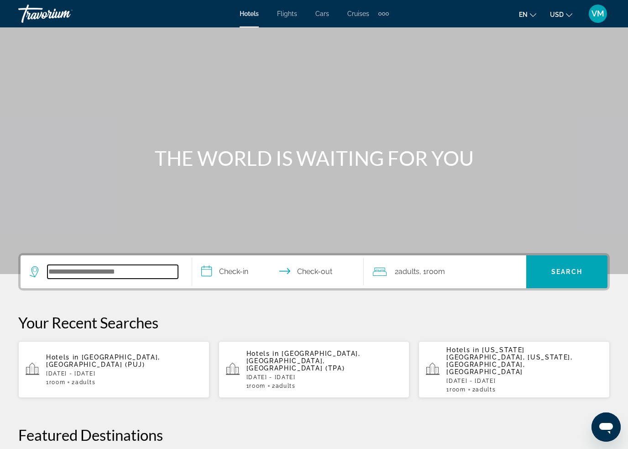
click at [102, 268] on input "Search widget" at bounding box center [112, 272] width 131 height 14
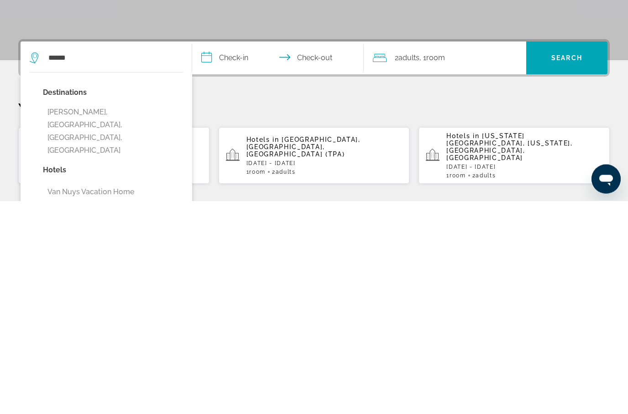
click at [95, 317] on button "Van Nuys, Los Angeles, CA, United States" at bounding box center [113, 345] width 140 height 56
type input "**********"
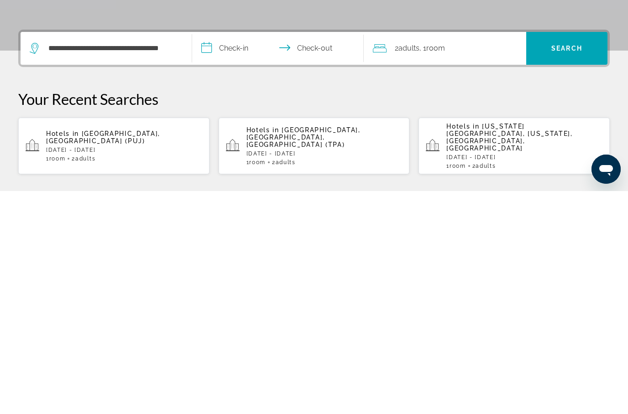
click at [214, 255] on input "**********" at bounding box center [279, 273] width 175 height 36
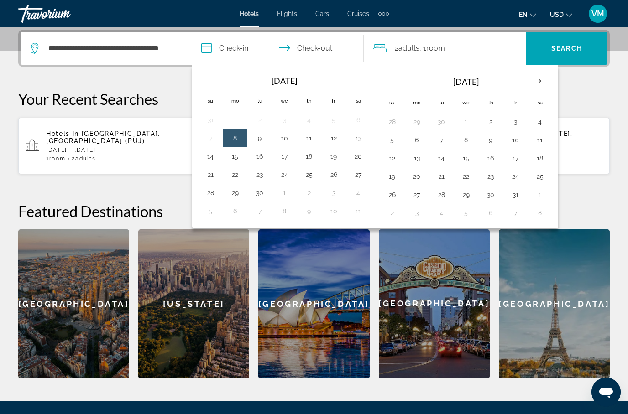
click at [518, 121] on button "3" at bounding box center [515, 121] width 15 height 13
click at [395, 143] on button "5" at bounding box center [392, 140] width 15 height 13
type input "**********"
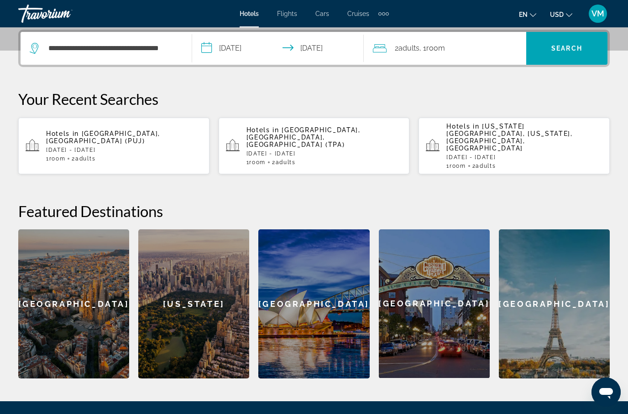
click at [580, 50] on span "Search" at bounding box center [566, 48] width 31 height 7
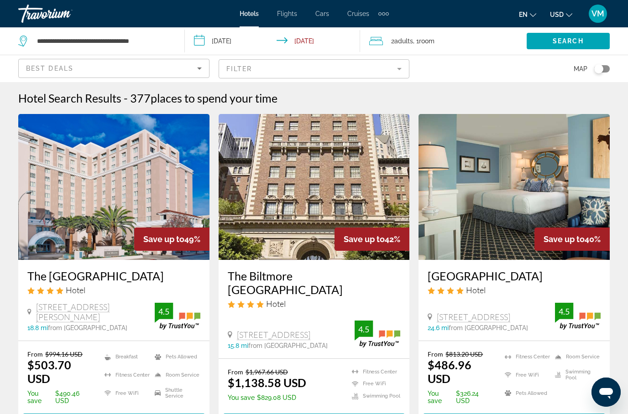
click at [201, 67] on icon "Sort by" at bounding box center [199, 68] width 11 height 11
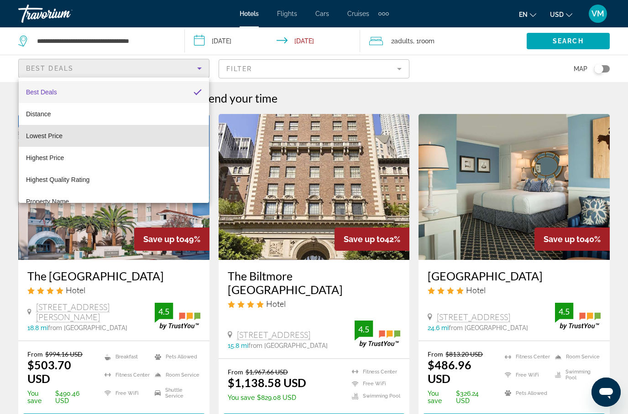
click at [68, 143] on mat-option "Lowest Price" at bounding box center [114, 136] width 190 height 22
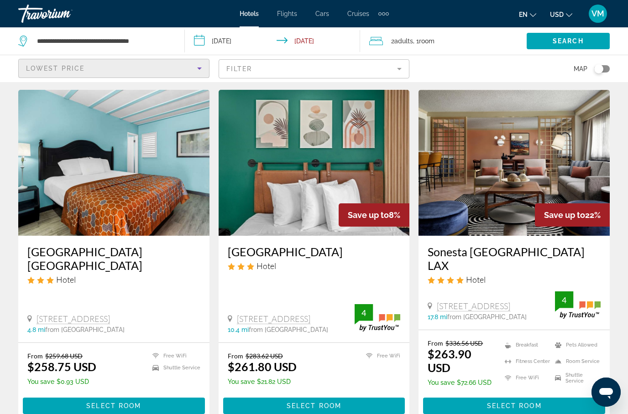
scroll to position [1146, 0]
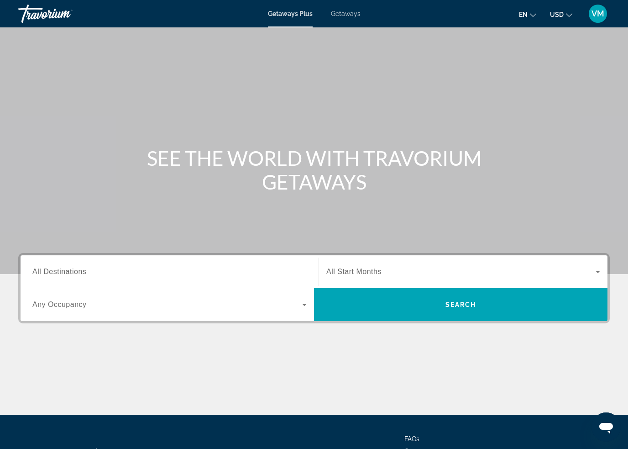
click at [144, 271] on input "Destination All Destinations" at bounding box center [169, 271] width 274 height 11
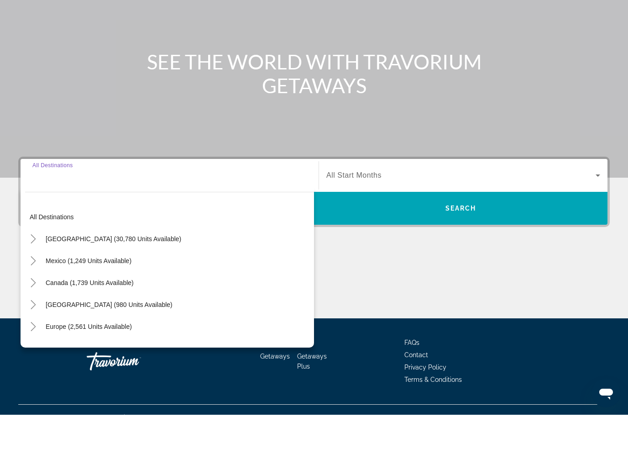
scroll to position [78, 0]
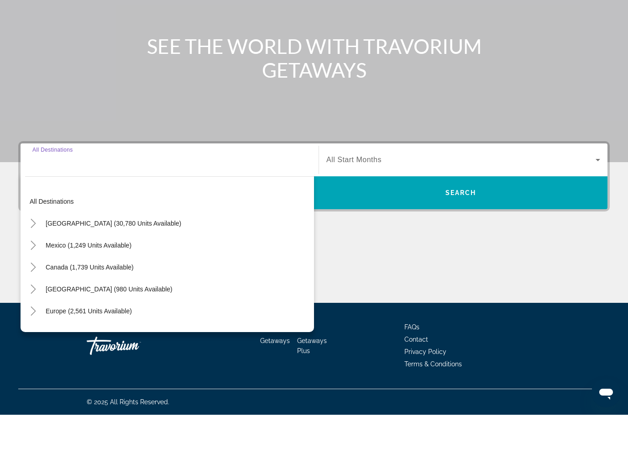
click at [36, 253] on icon "Toggle United States (30,780 units available)" at bounding box center [33, 257] width 9 height 9
click at [48, 315] on mat-icon "Toggle California (2,098 units available)" at bounding box center [42, 323] width 16 height 16
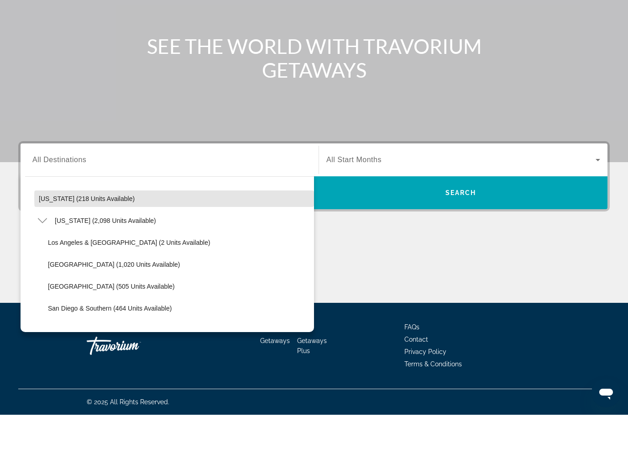
scroll to position [69, 0]
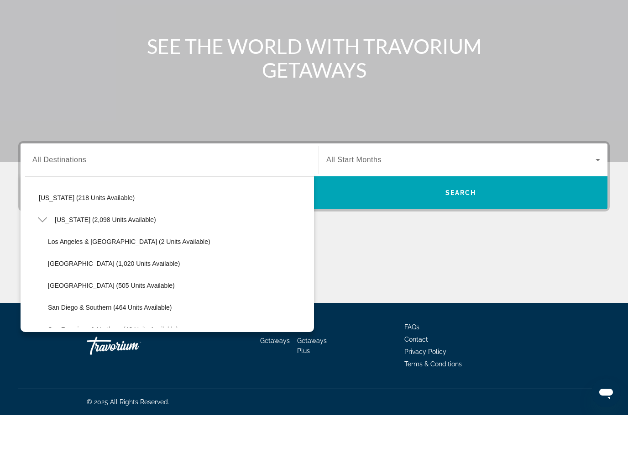
click at [106, 265] on span "Search widget" at bounding box center [178, 276] width 271 height 22
type input "**********"
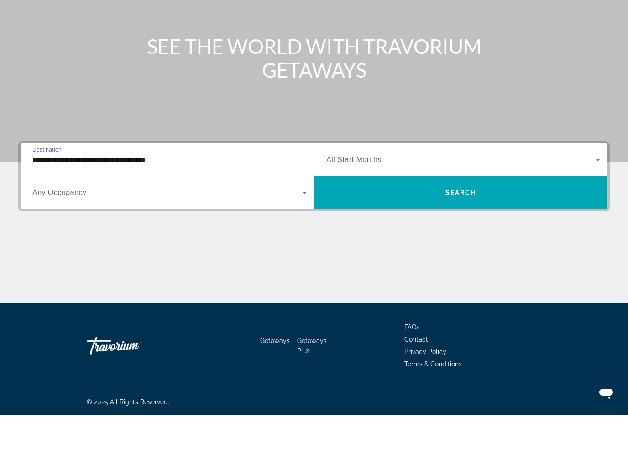
click at [526, 216] on span "Search widget" at bounding box center [460, 227] width 293 height 22
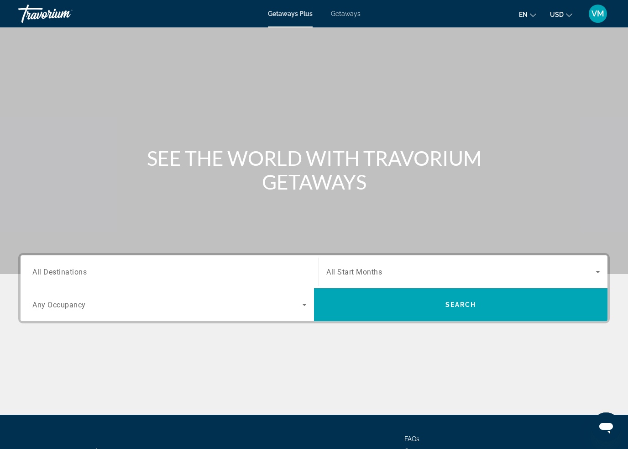
click at [100, 276] on input "Destination All Destinations" at bounding box center [169, 271] width 274 height 11
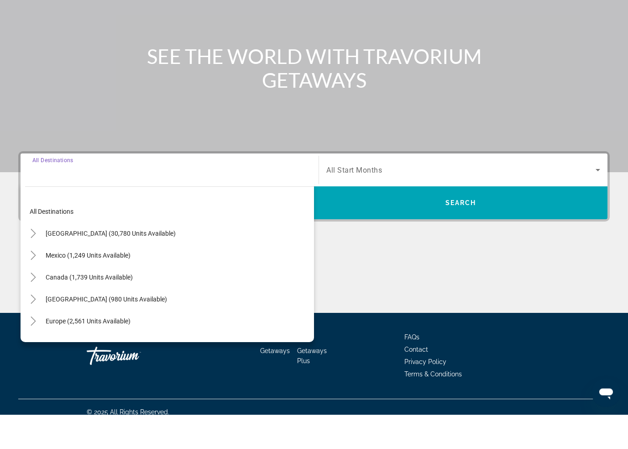
scroll to position [77, 0]
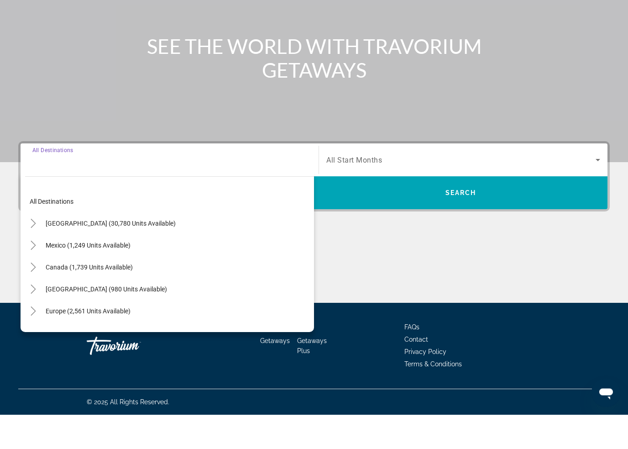
click at [37, 253] on icon "Toggle United States (30,780 units available)" at bounding box center [33, 257] width 9 height 9
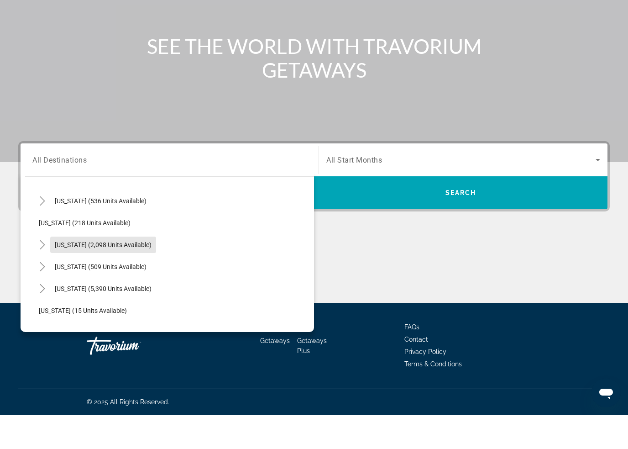
scroll to position [48, 0]
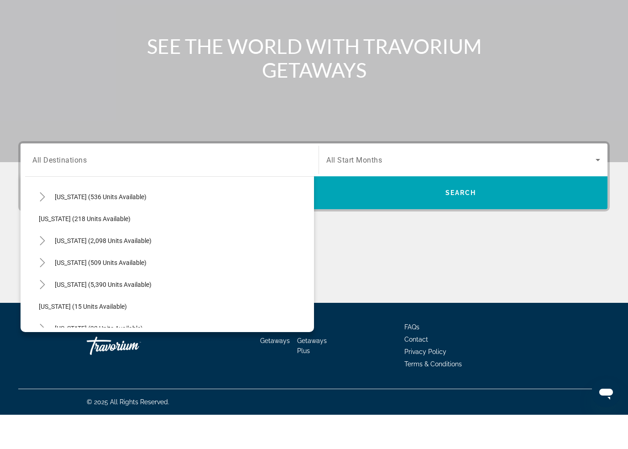
click at [42, 270] on icon "Toggle California (2,098 units available)" at bounding box center [42, 274] width 5 height 9
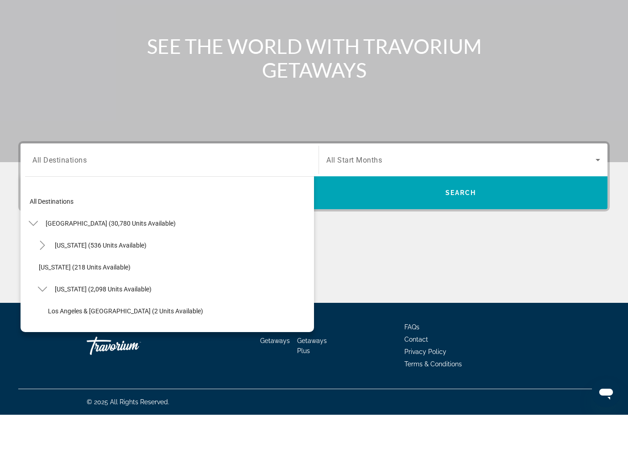
scroll to position [0, 0]
click at [35, 250] on mat-icon "Toggle United States (30,780 units available)" at bounding box center [33, 258] width 16 height 16
click at [31, 318] on icon "Toggle Caribbean & Atlantic Islands (980 units available)" at bounding box center [33, 322] width 9 height 9
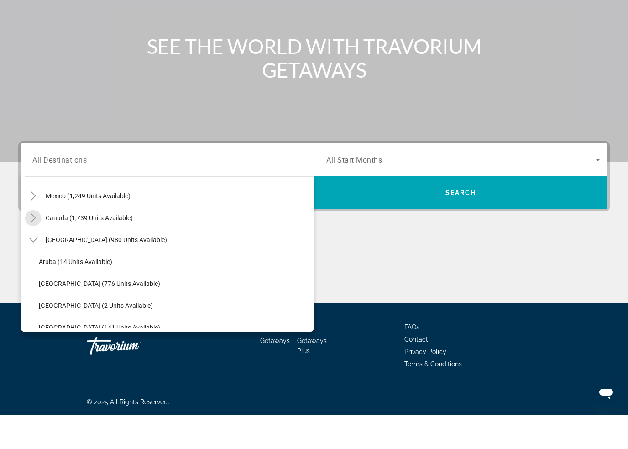
scroll to position [82, 0]
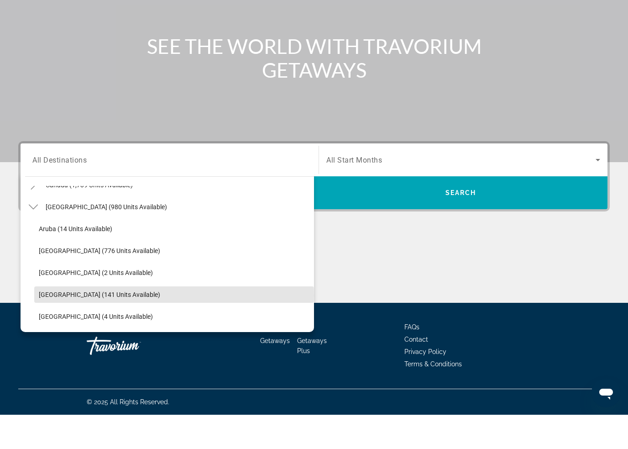
click at [53, 325] on span "Dominican Republic (141 units available)" at bounding box center [99, 328] width 121 height 7
type input "**********"
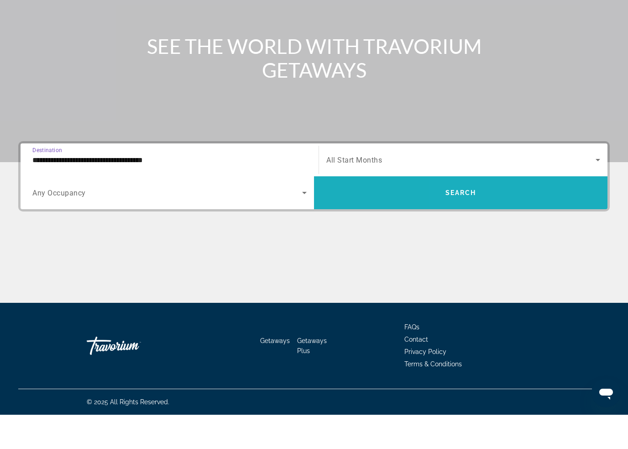
click at [507, 216] on span "Search widget" at bounding box center [460, 227] width 293 height 22
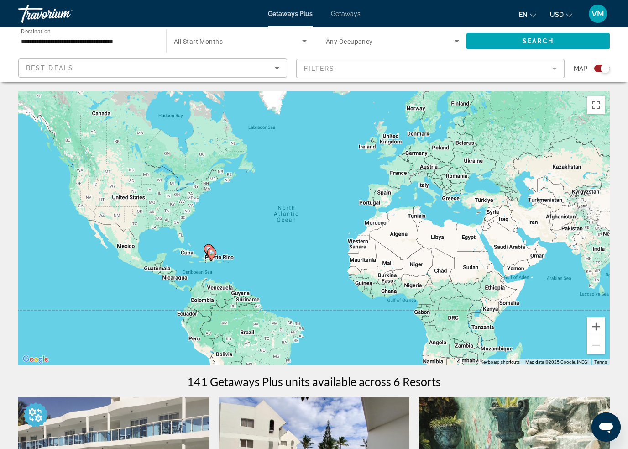
click at [606, 66] on div "Search widget" at bounding box center [604, 68] width 9 height 9
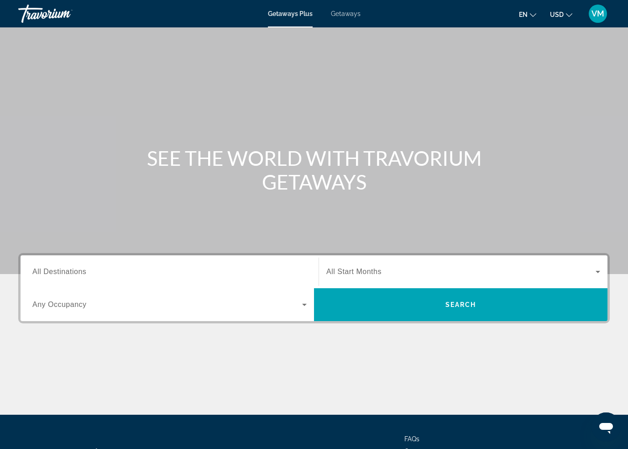
click at [346, 17] on span "Getaways" at bounding box center [346, 13] width 30 height 7
click at [63, 268] on span "All Destinations" at bounding box center [59, 271] width 54 height 8
click at [63, 268] on input "Destination All Destinations" at bounding box center [169, 271] width 274 height 11
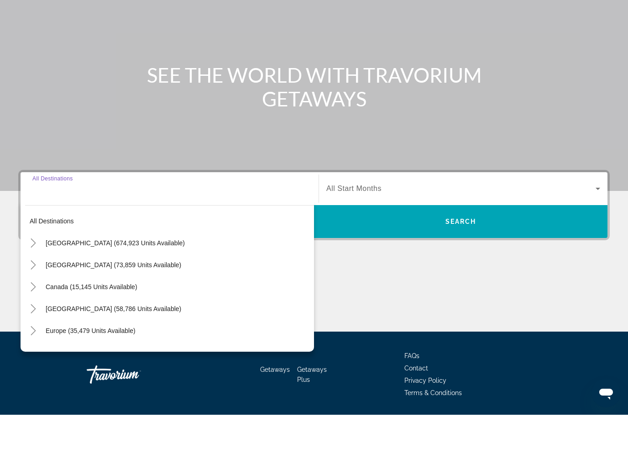
scroll to position [77, 0]
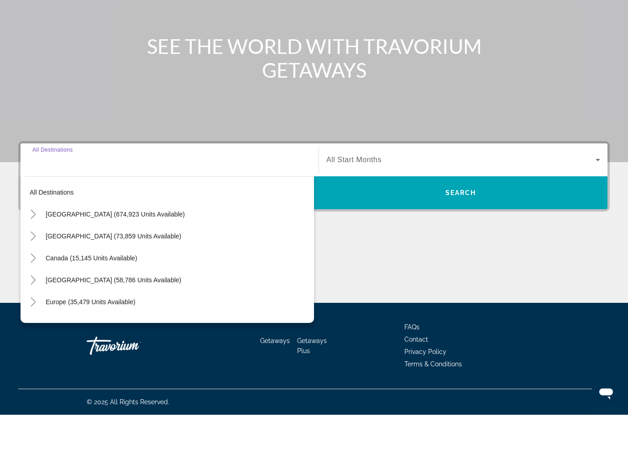
click at [30, 332] on icon "Toggle Europe (35,479 units available)" at bounding box center [33, 336] width 9 height 9
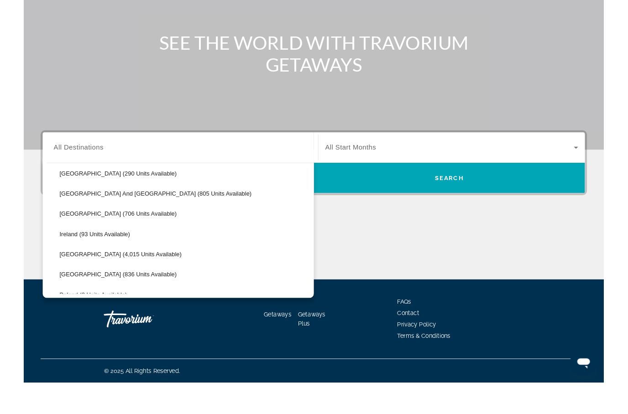
scroll to position [112, 0]
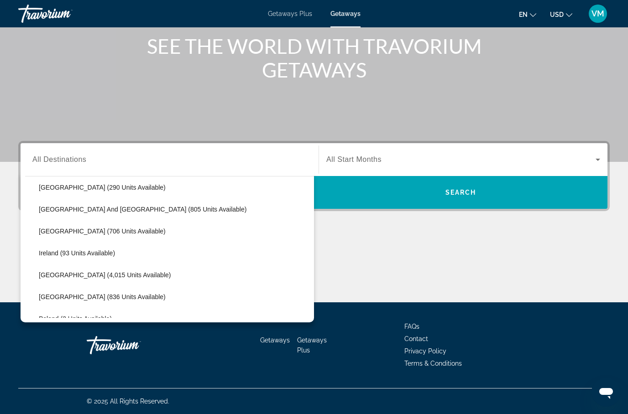
click at [58, 82] on div "Main content" at bounding box center [314, 25] width 628 height 274
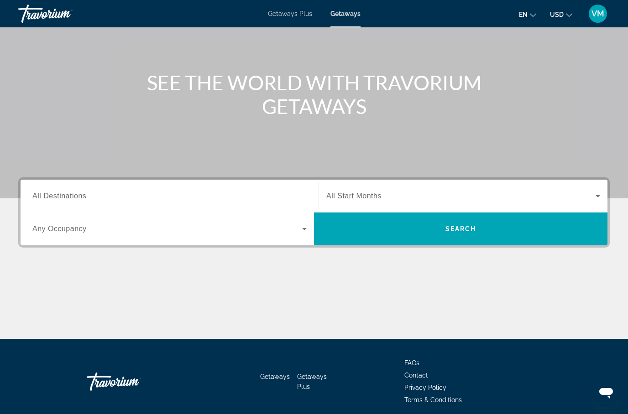
click at [59, 197] on span "All Destinations" at bounding box center [59, 196] width 54 height 8
click at [59, 197] on input "Destination All Destinations" at bounding box center [169, 196] width 274 height 11
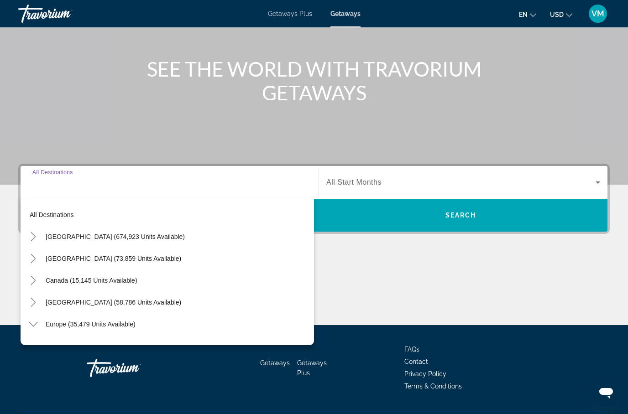
scroll to position [111, 0]
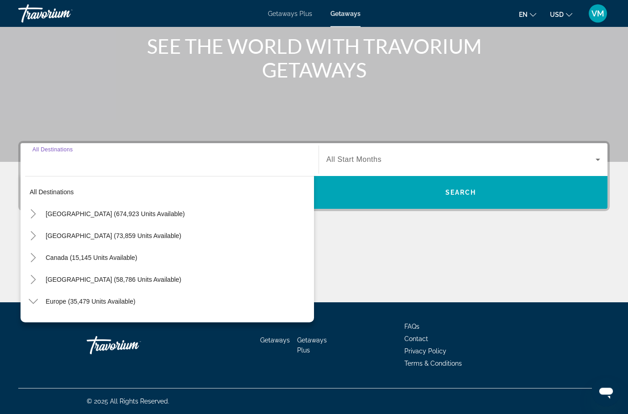
click at [289, 12] on span "Getaways Plus" at bounding box center [290, 13] width 44 height 7
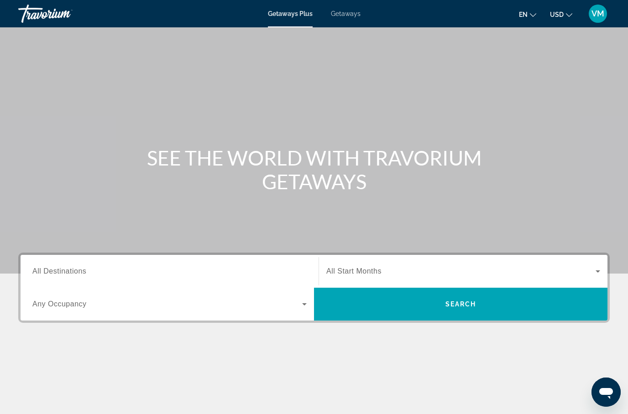
click at [62, 272] on span "All Destinations" at bounding box center [59, 271] width 54 height 8
click at [62, 272] on input "Destination All Destinations" at bounding box center [169, 271] width 274 height 11
